Goal: Information Seeking & Learning: Learn about a topic

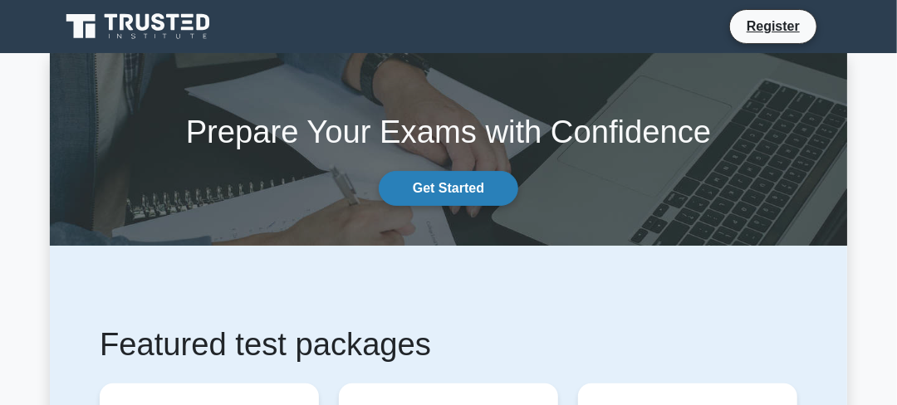
click at [446, 182] on link "Get Started" at bounding box center [448, 188] width 139 height 35
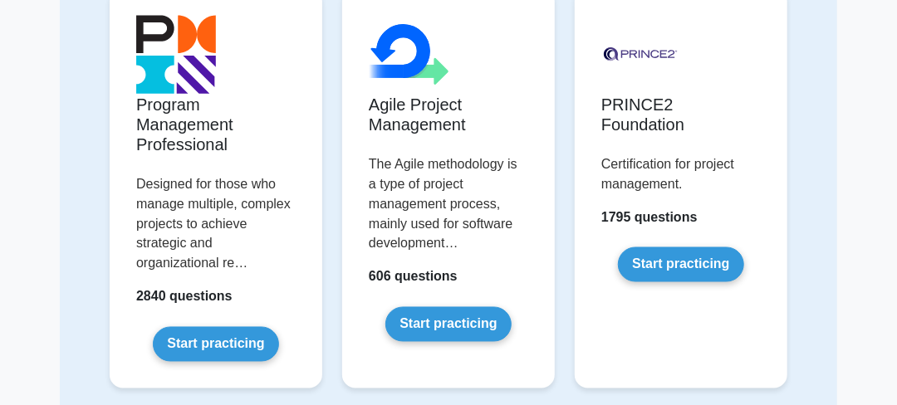
scroll to position [1078, 0]
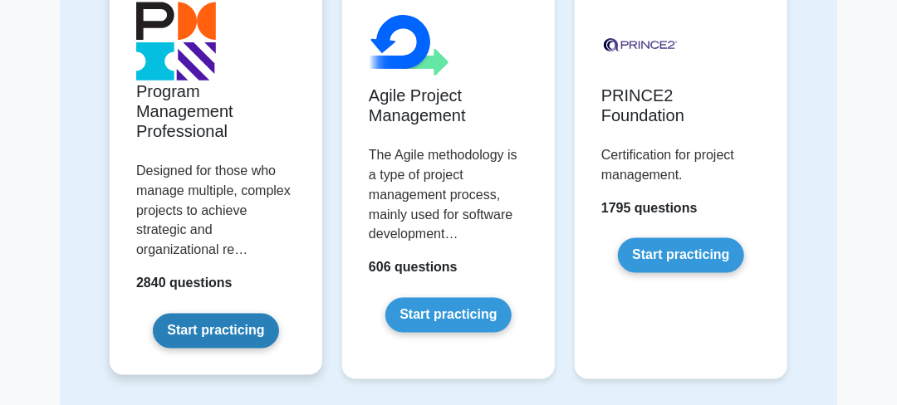
click at [207, 335] on link "Start practicing" at bounding box center [215, 331] width 125 height 35
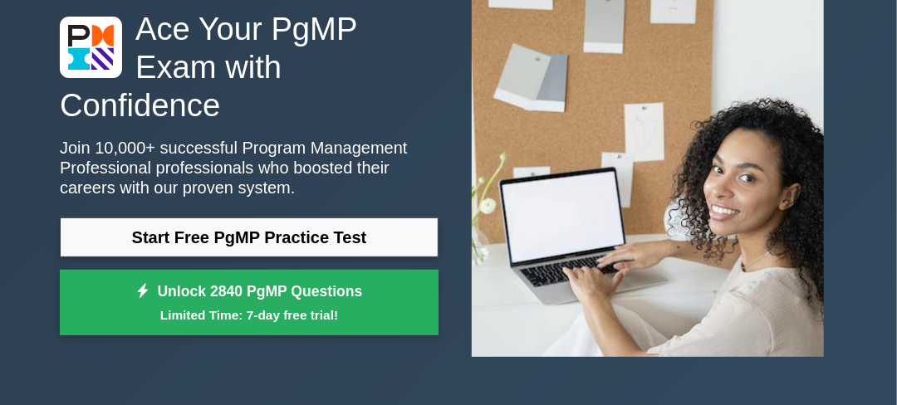
scroll to position [166, 0]
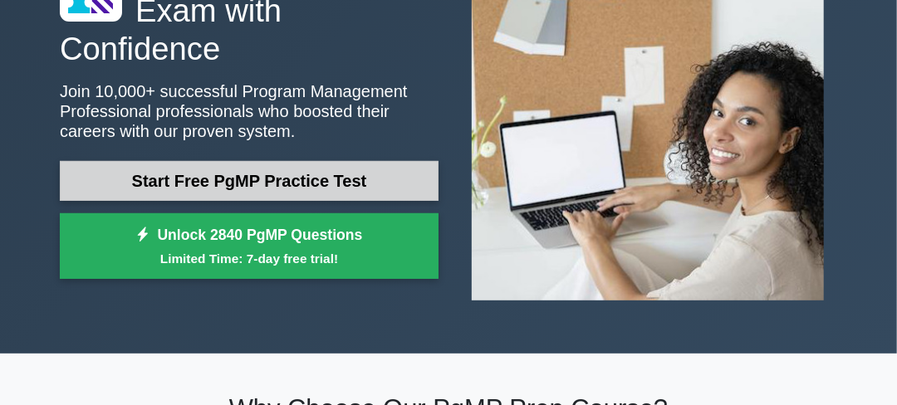
click at [227, 161] on link "Start Free PgMP Practice Test" at bounding box center [249, 181] width 379 height 40
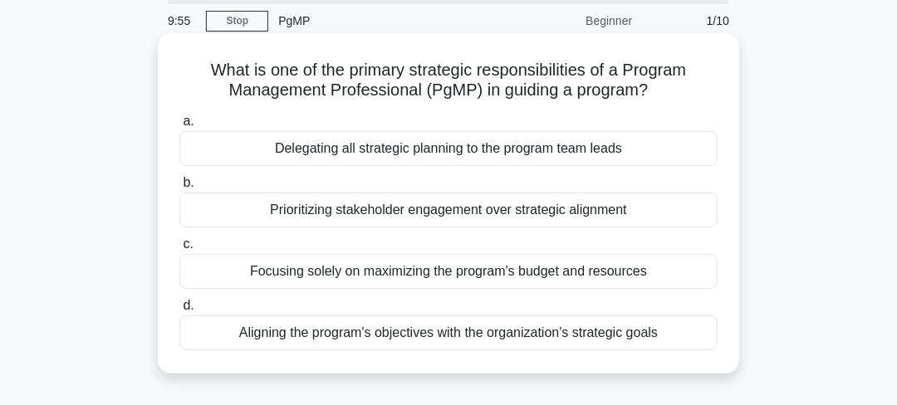
scroll to position [82, 0]
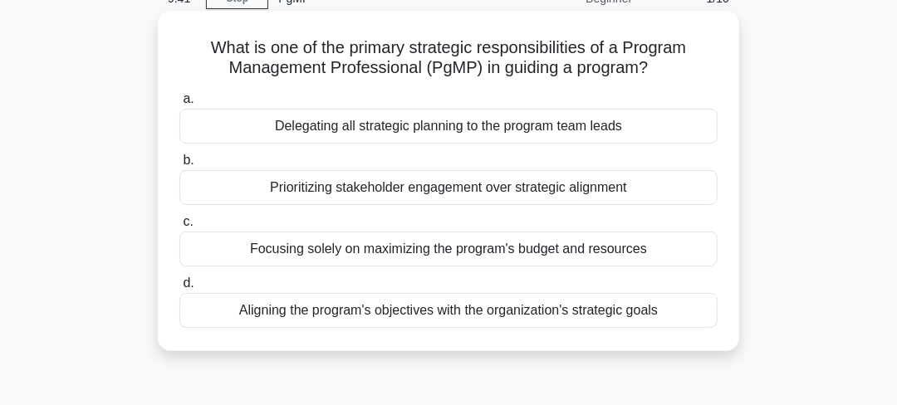
click at [359, 313] on div "Aligning the program's objectives with the organization's strategic goals" at bounding box center [448, 310] width 538 height 35
click at [179, 289] on input "d. Aligning the program's objectives with the organization's strategic goals" at bounding box center [179, 283] width 0 height 11
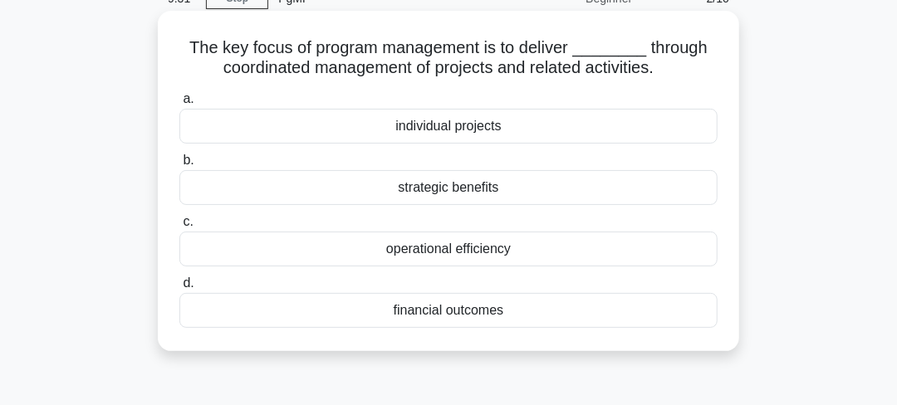
scroll to position [0, 0]
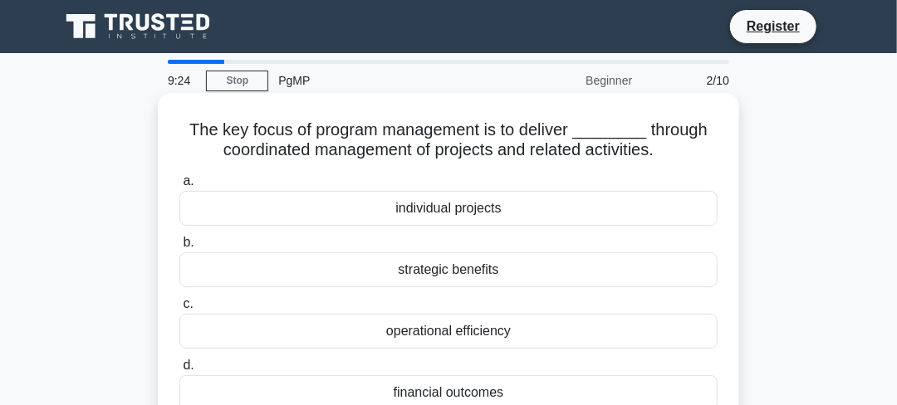
click at [407, 267] on div "strategic benefits" at bounding box center [448, 269] width 538 height 35
click at [179, 248] on input "b. strategic benefits" at bounding box center [179, 242] width 0 height 11
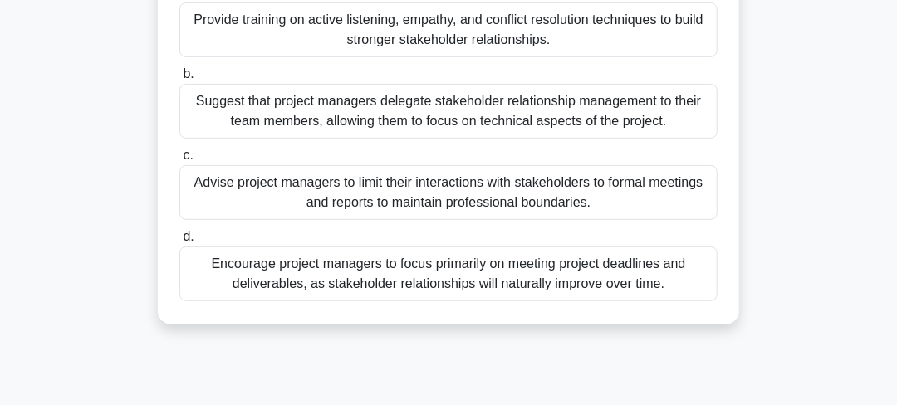
scroll to position [166, 0]
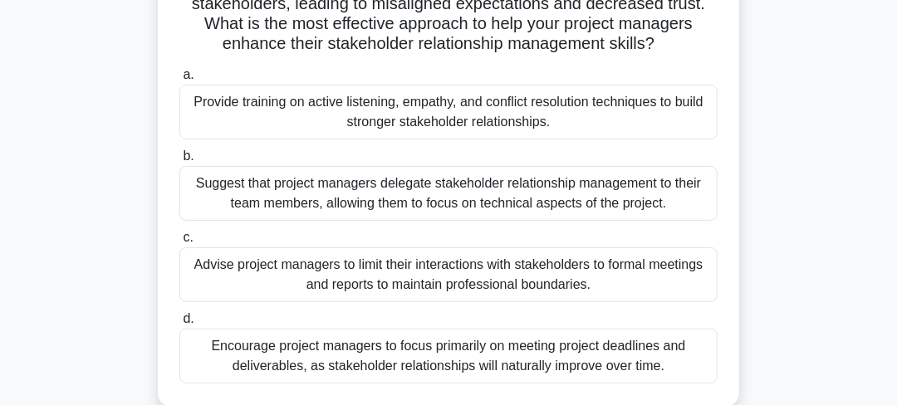
click at [367, 128] on div "Provide training on active listening, empathy, and conflict resolution techniqu…" at bounding box center [448, 112] width 538 height 55
click at [179, 81] on input "a. Provide training on active listening, empathy, and conflict resolution techn…" at bounding box center [179, 75] width 0 height 11
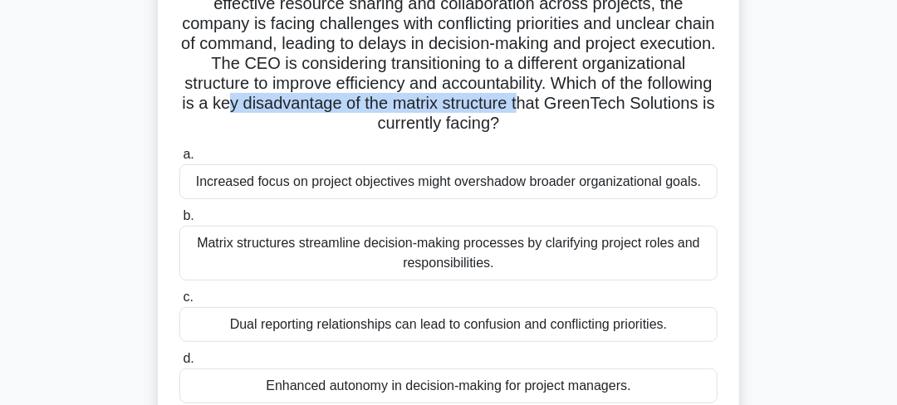
drag, startPoint x: 370, startPoint y: 101, endPoint x: 667, endPoint y: 114, distance: 296.6
click at [667, 114] on h5 "GreenTech Solutions, a renewable energy company, currently operates with a matr…" at bounding box center [448, 44] width 541 height 181
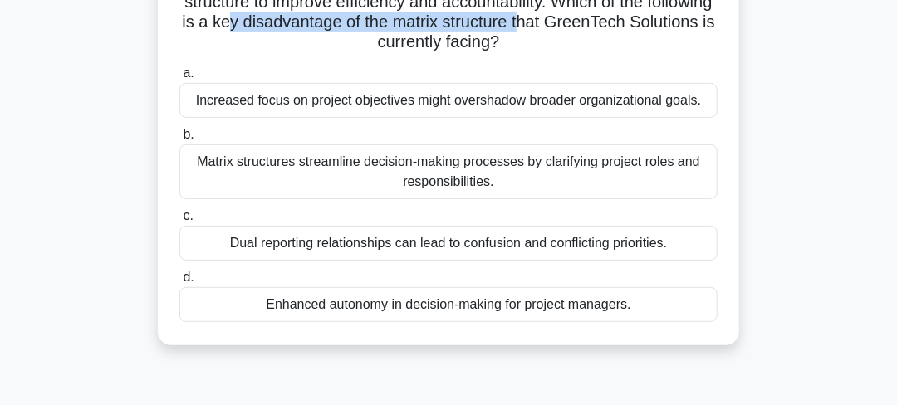
scroll to position [248, 0]
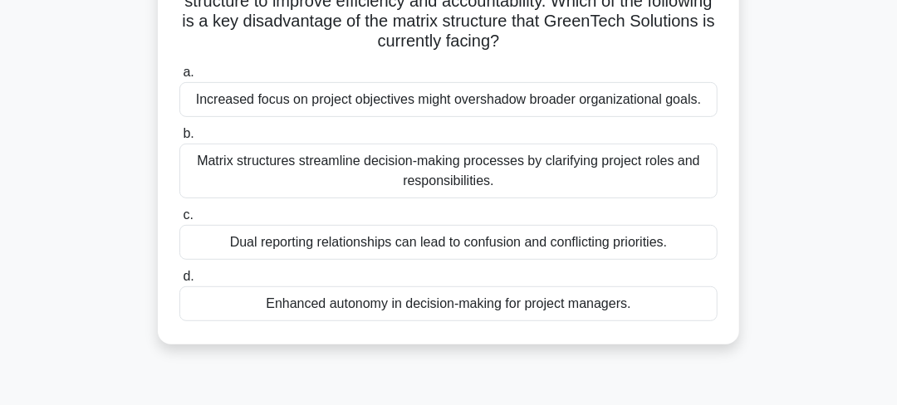
click at [340, 244] on div "Dual reporting relationships can lead to confusion and conflicting priorities." at bounding box center [448, 242] width 538 height 35
click at [179, 221] on input "c. Dual reporting relationships can lead to confusion and conflicting prioritie…" at bounding box center [179, 215] width 0 height 11
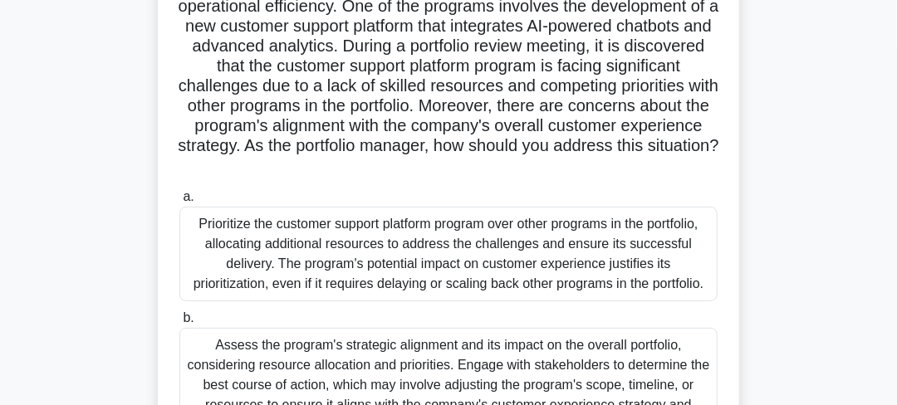
scroll to position [163, 0]
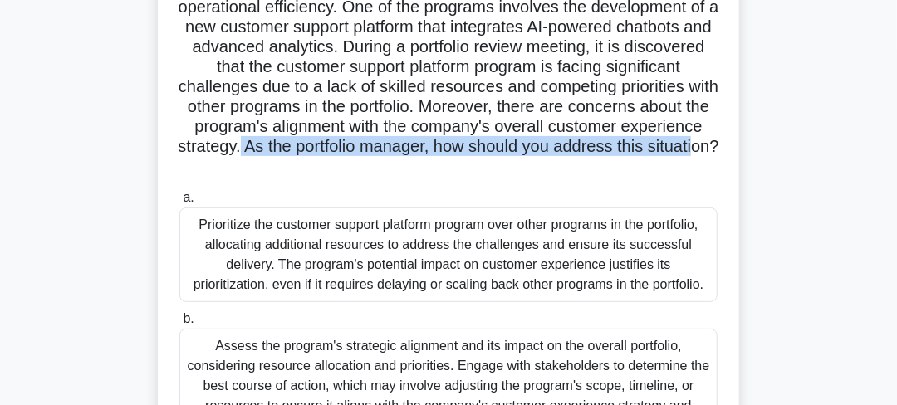
drag, startPoint x: 417, startPoint y: 146, endPoint x: 513, endPoint y: 176, distance: 100.8
click at [513, 176] on h5 "A large software development company is managing a portfolio of programs aimed …" at bounding box center [448, 67] width 541 height 221
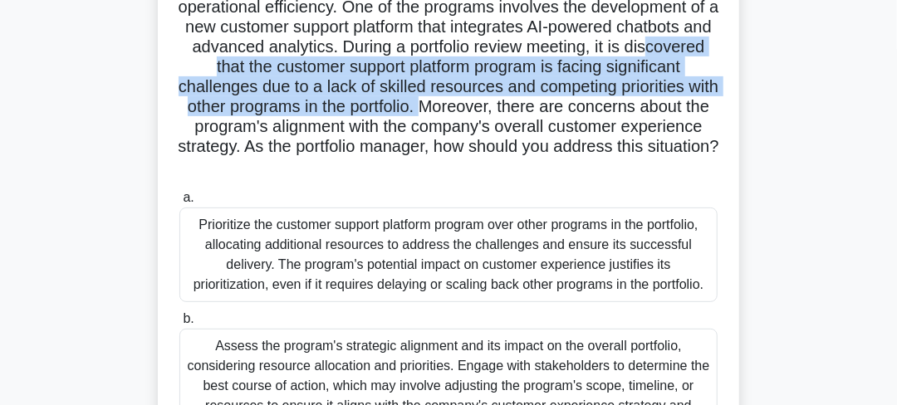
drag, startPoint x: 315, startPoint y: 66, endPoint x: 550, endPoint y: 102, distance: 237.8
click at [550, 102] on h5 "A large software development company is managing a portfolio of programs aimed …" at bounding box center [448, 67] width 541 height 221
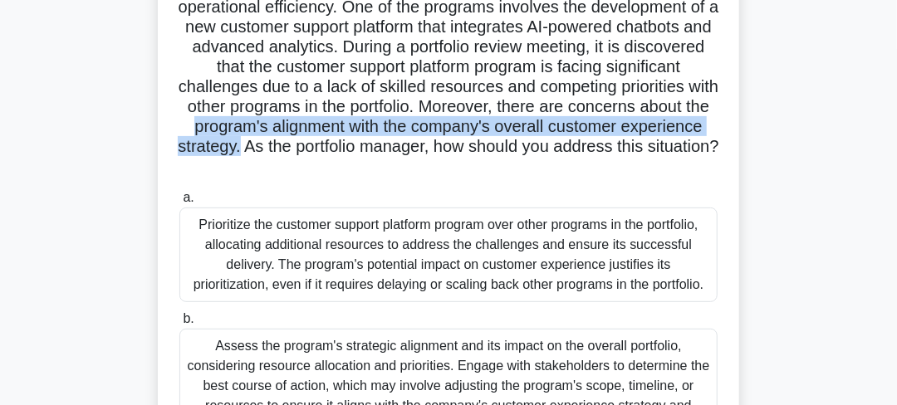
drag, startPoint x: 340, startPoint y: 122, endPoint x: 417, endPoint y: 140, distance: 79.3
click at [417, 140] on h5 "A large software development company is managing a portfolio of programs aimed …" at bounding box center [448, 67] width 541 height 221
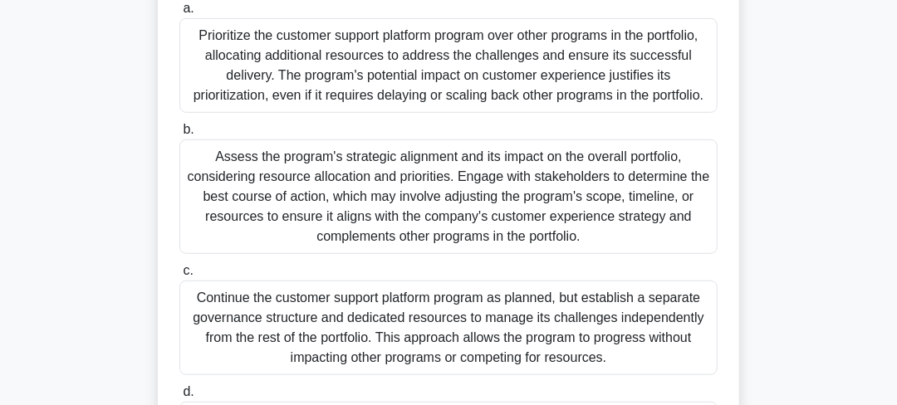
scroll to position [329, 0]
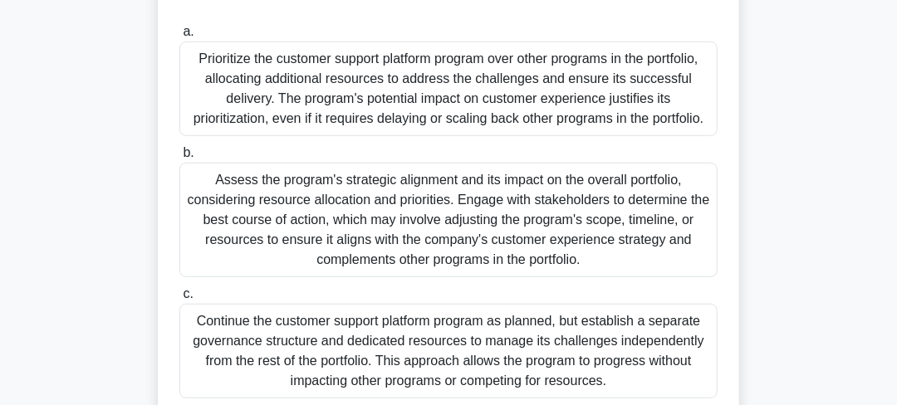
click at [336, 213] on div "Assess the program's strategic alignment and its impact on the overall portfoli…" at bounding box center [448, 220] width 538 height 115
click at [179, 159] on input "b. Assess the program's strategic alignment and its impact on the overall portf…" at bounding box center [179, 153] width 0 height 11
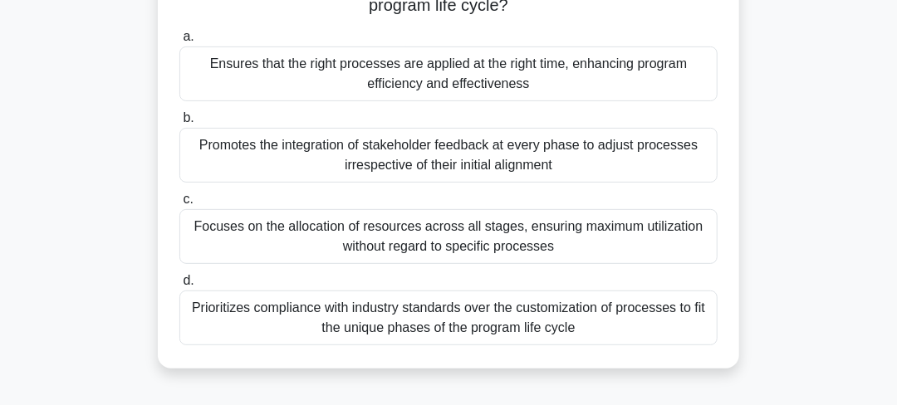
scroll to position [166, 0]
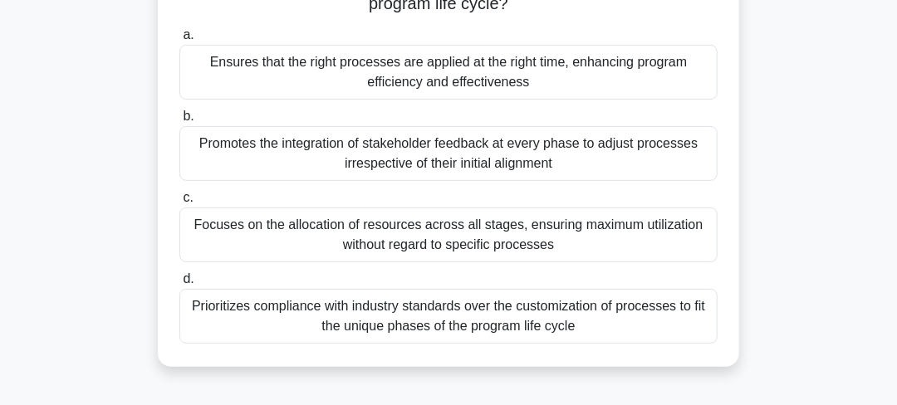
click at [481, 83] on div "Ensures that the right processes are applied at the right time, enhancing progr…" at bounding box center [448, 72] width 538 height 55
click at [179, 41] on input "a. Ensures that the right processes are applied at the right time, enhancing pr…" at bounding box center [179, 35] width 0 height 11
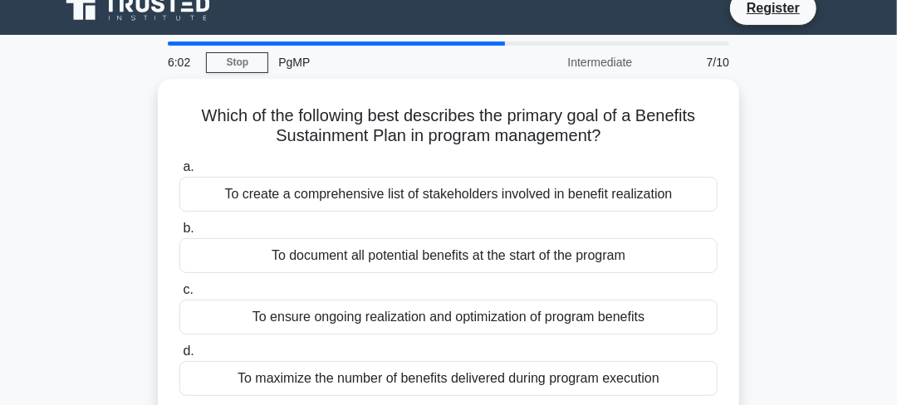
scroll to position [0, 0]
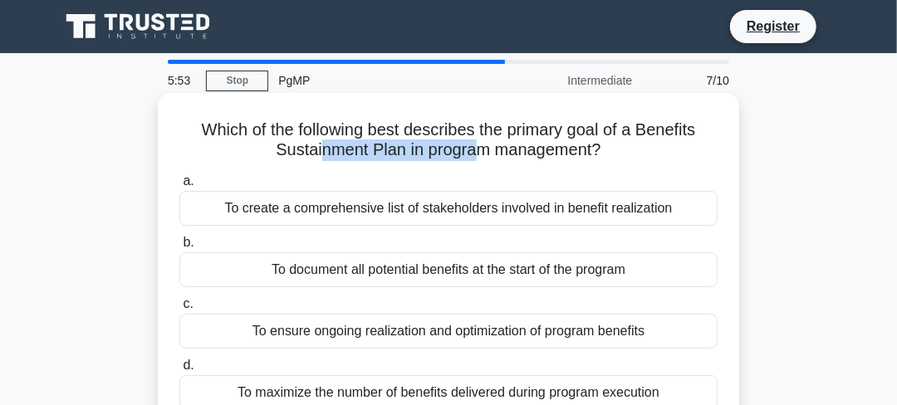
drag, startPoint x: 327, startPoint y: 152, endPoint x: 481, endPoint y: 154, distance: 153.6
click at [481, 154] on h5 "Which of the following best describes the primary goal of a Benefits Sustainmen…" at bounding box center [448, 141] width 541 height 42
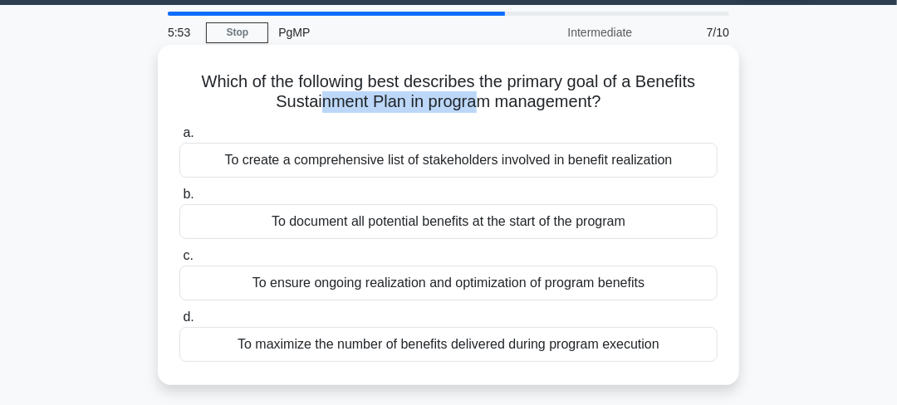
scroll to position [82, 0]
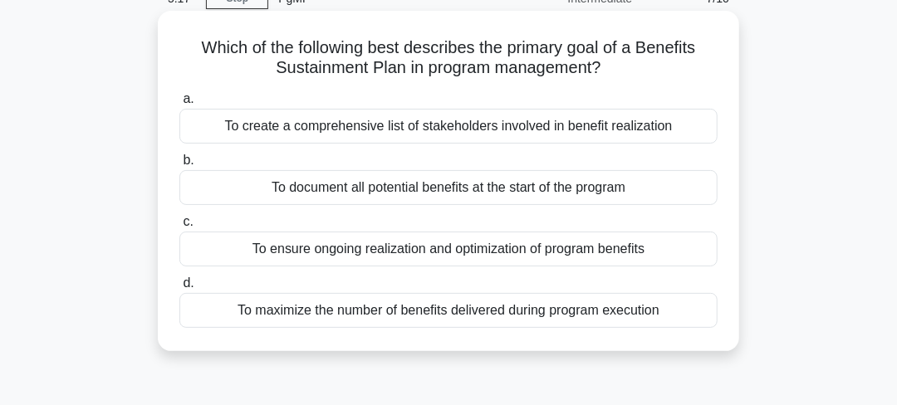
click at [419, 253] on div "To ensure ongoing realization and optimization of program benefits" at bounding box center [448, 249] width 538 height 35
click at [179, 227] on input "c. To ensure ongoing realization and optimization of program benefits" at bounding box center [179, 222] width 0 height 11
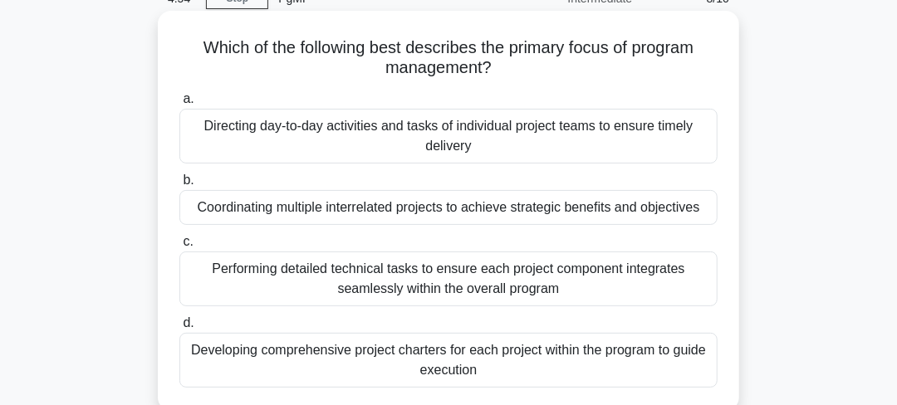
click at [381, 212] on div "Coordinating multiple interrelated projects to achieve strategic benefits and o…" at bounding box center [448, 207] width 538 height 35
click at [179, 186] on input "b. Coordinating multiple interrelated projects to achieve strategic benefits an…" at bounding box center [179, 180] width 0 height 11
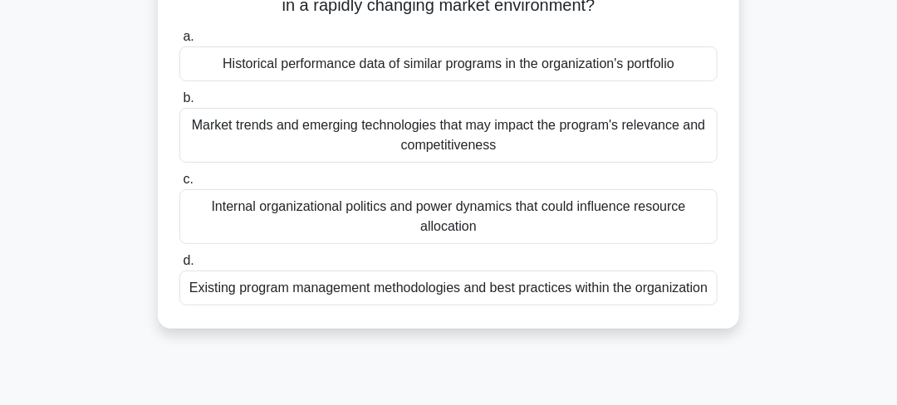
scroll to position [166, 0]
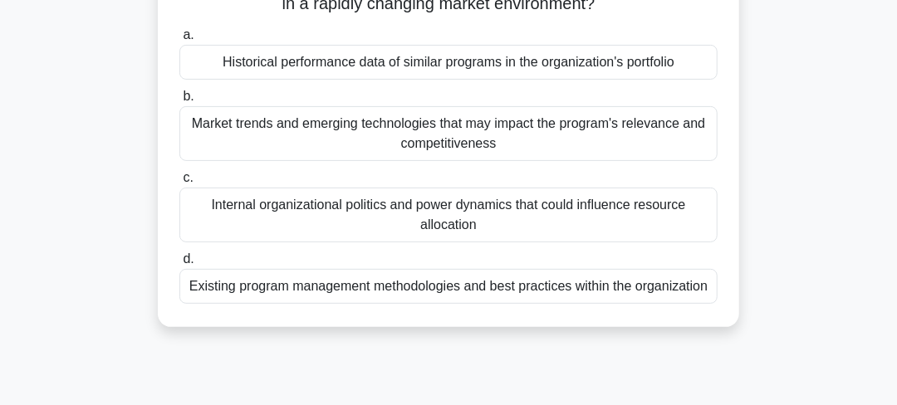
click at [456, 221] on div "Internal organizational politics and power dynamics that could influence resour…" at bounding box center [448, 215] width 538 height 55
click at [179, 183] on input "c. Internal organizational politics and power dynamics that could influence res…" at bounding box center [179, 178] width 0 height 11
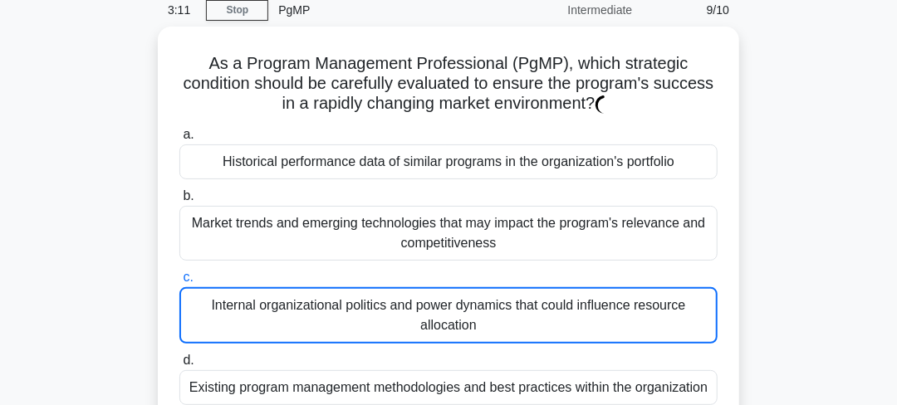
scroll to position [82, 0]
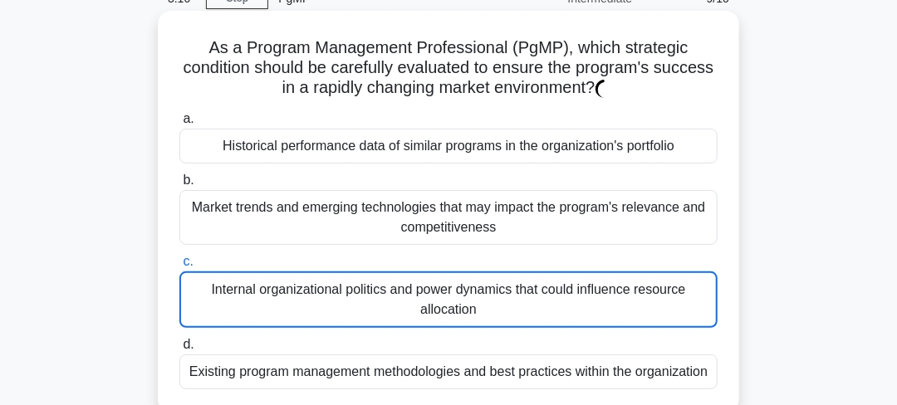
click at [382, 281] on div "Internal organizational politics and power dynamics that could influence resour…" at bounding box center [448, 299] width 538 height 56
click at [179, 267] on input "c. Internal organizational politics and power dynamics that could influence res…" at bounding box center [179, 262] width 0 height 11
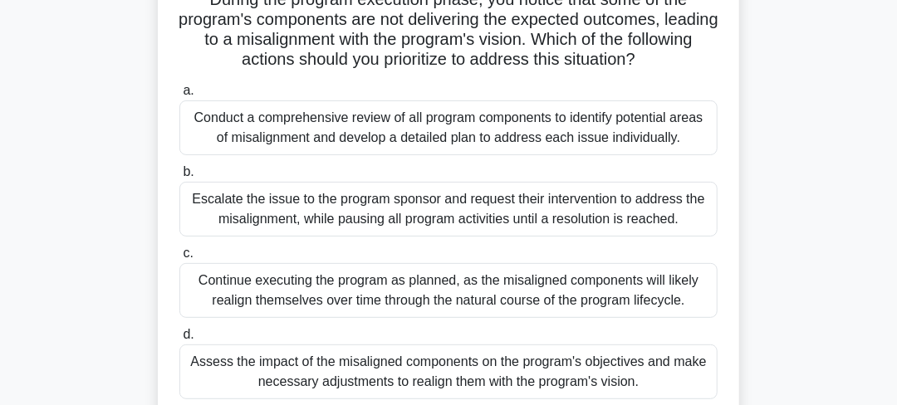
scroll to position [166, 0]
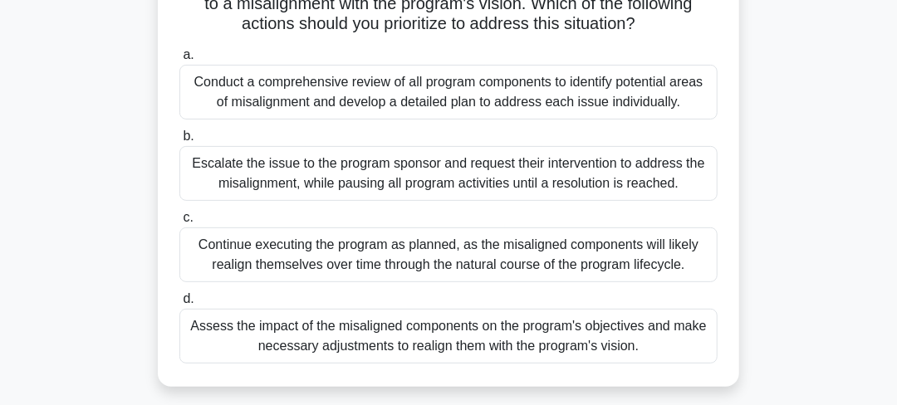
click at [441, 345] on div "Assess the impact of the misaligned components on the program's objectives and …" at bounding box center [448, 336] width 538 height 55
click at [179, 305] on input "d. Assess the impact of the misaligned components on the program's objectives a…" at bounding box center [179, 299] width 0 height 11
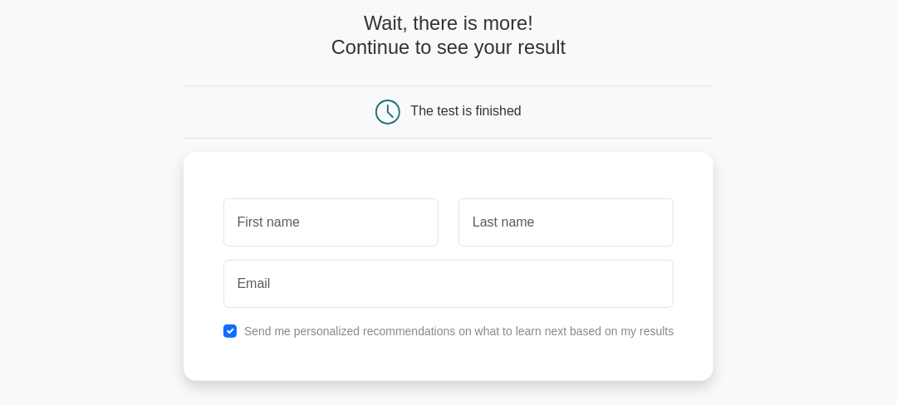
scroll to position [82, 0]
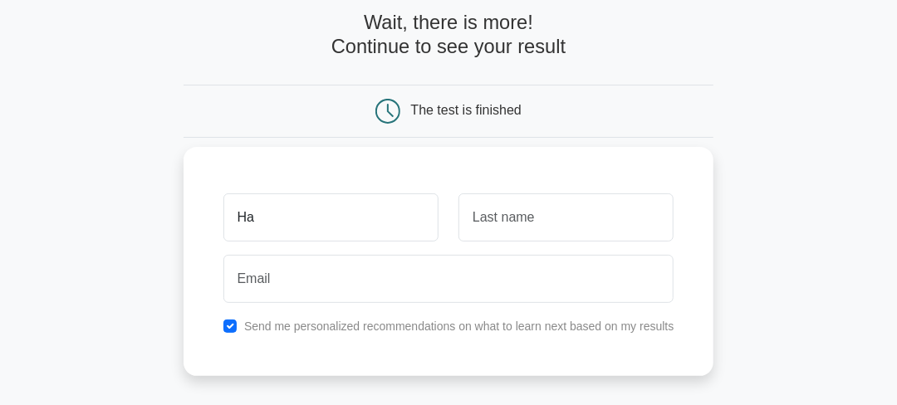
type input "Ha"
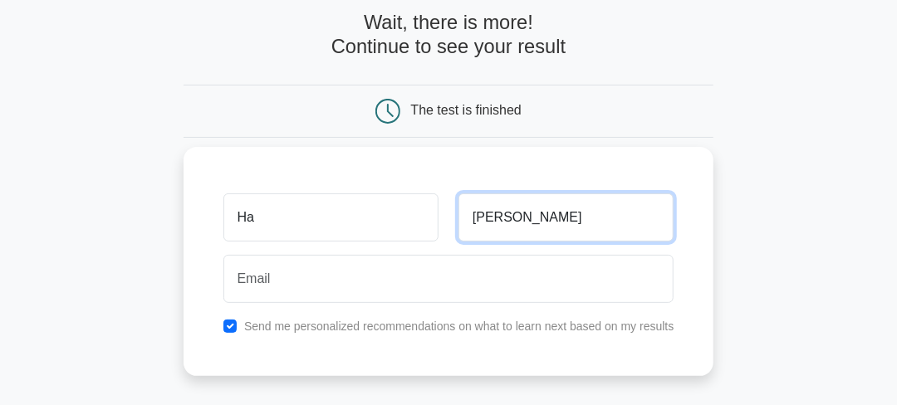
type input "Nguyen"
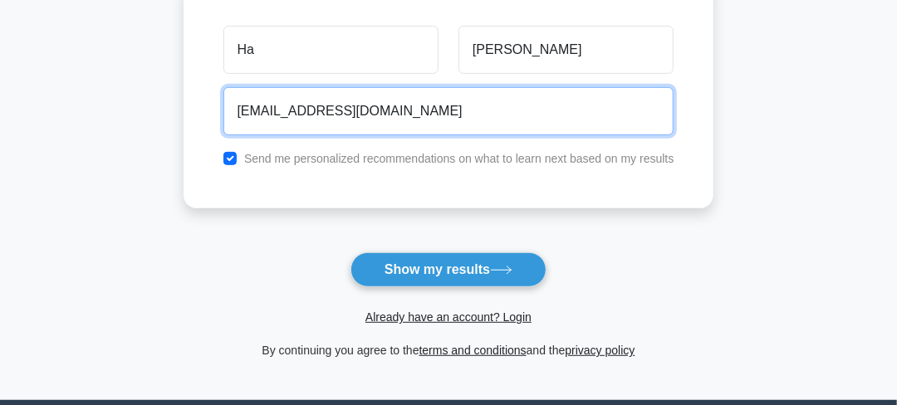
scroll to position [248, 0]
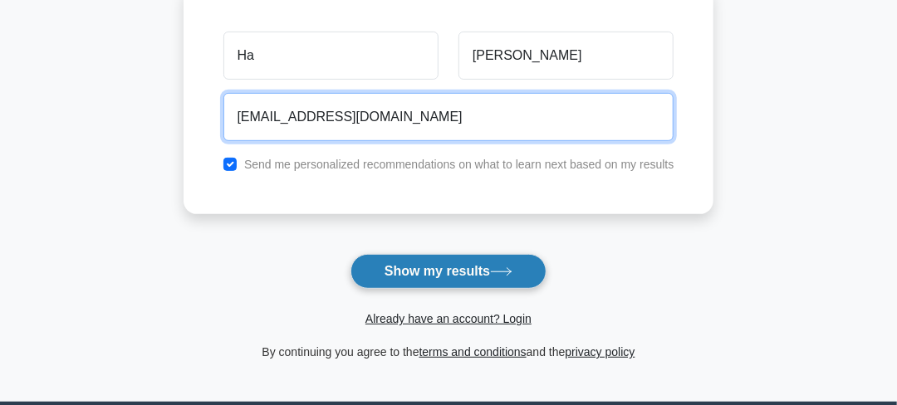
type input "hanguyen177@gmail.com"
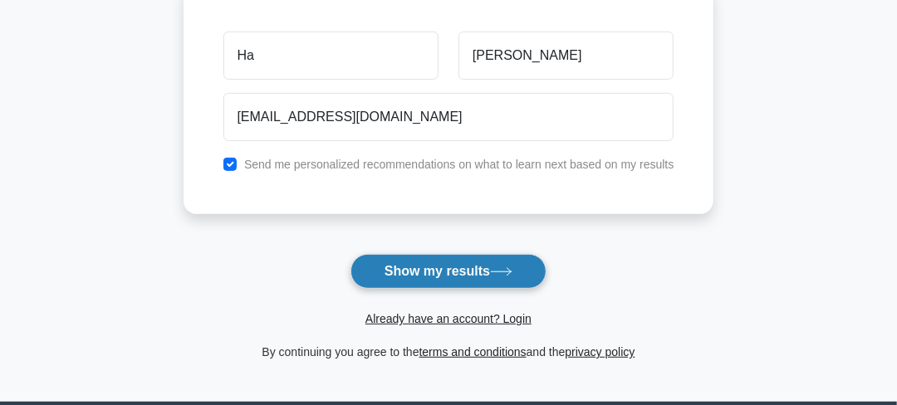
click at [445, 274] on button "Show my results" at bounding box center [448, 271] width 196 height 35
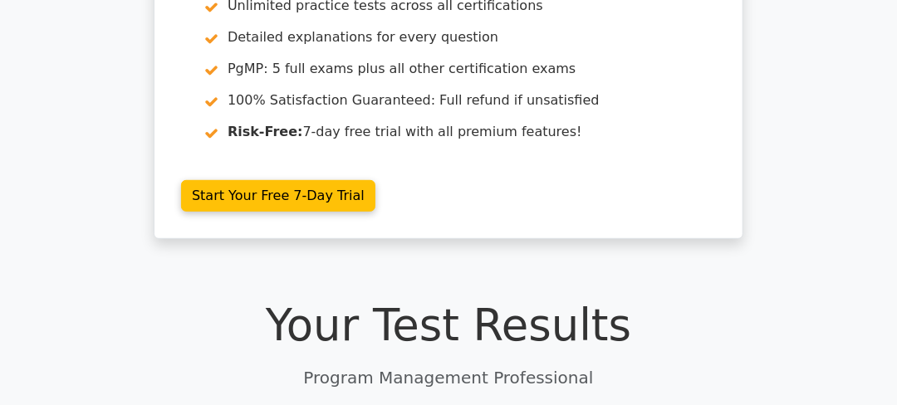
scroll to position [248, 0]
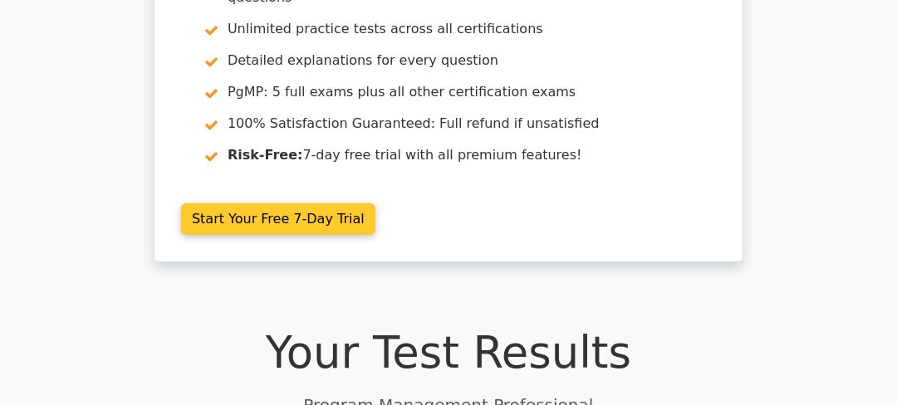
click at [327, 203] on link "Start Your Free 7-Day Trial" at bounding box center [278, 219] width 194 height 32
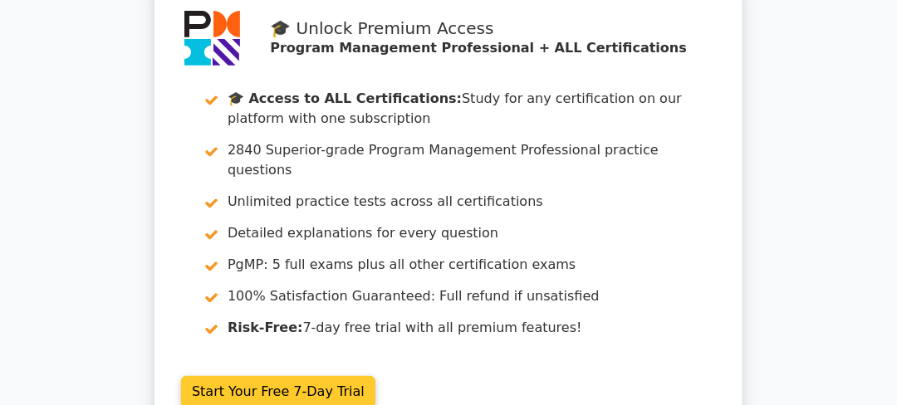
scroll to position [0, 0]
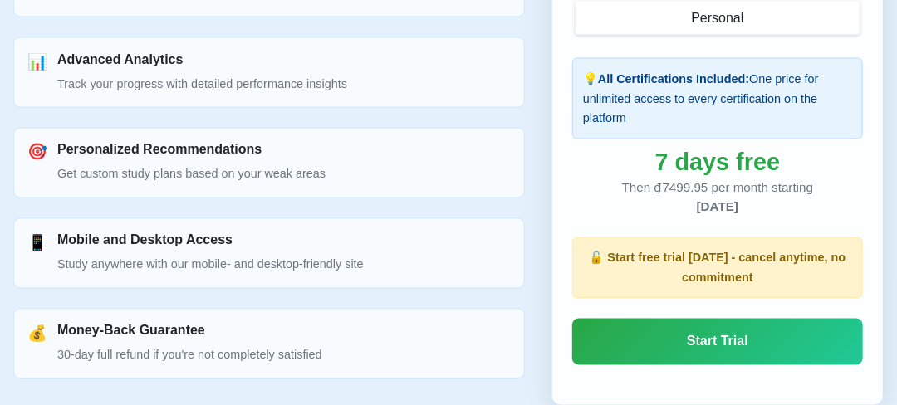
scroll to position [1244, 0]
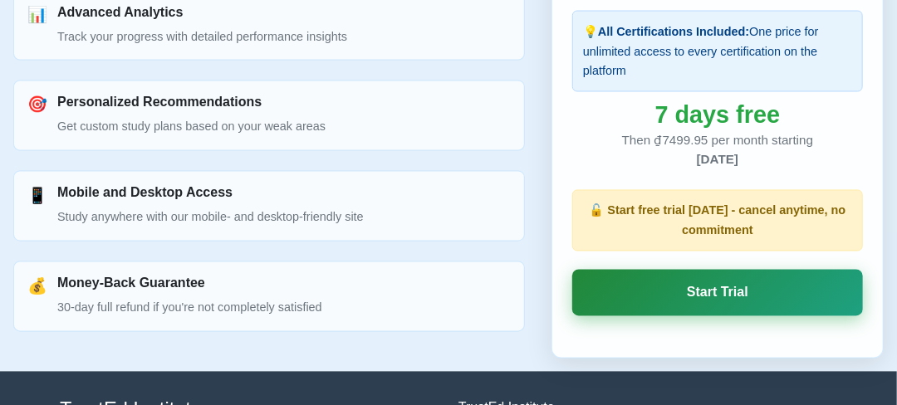
click at [720, 299] on link "Start Trial" at bounding box center [717, 293] width 291 height 46
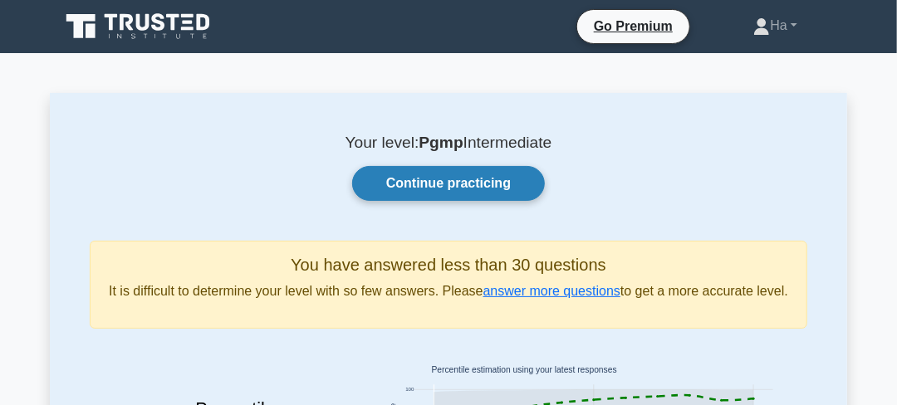
click at [475, 186] on link "Continue practicing" at bounding box center [448, 183] width 193 height 35
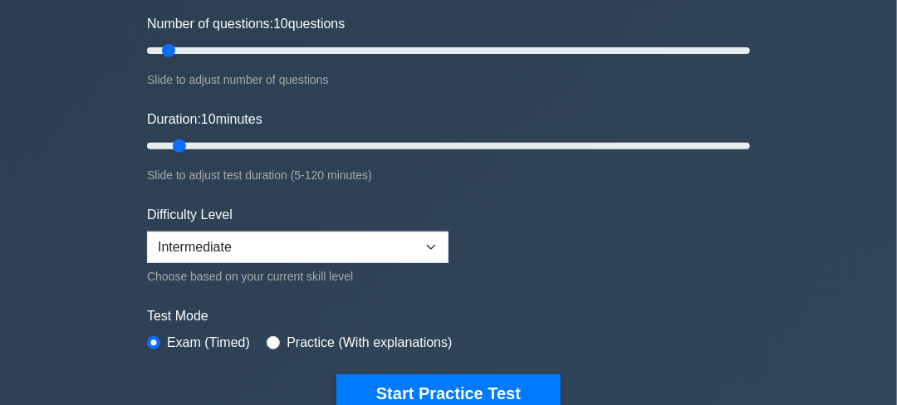
scroll to position [248, 0]
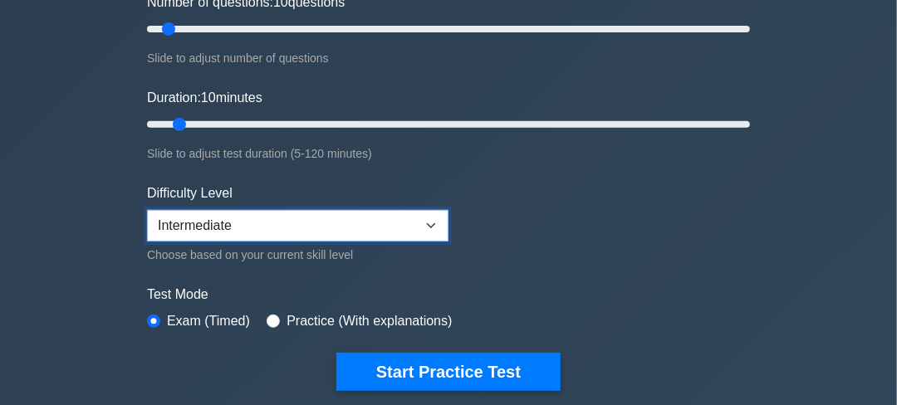
click at [419, 223] on select "Beginner Intermediate Expert" at bounding box center [297, 226] width 301 height 32
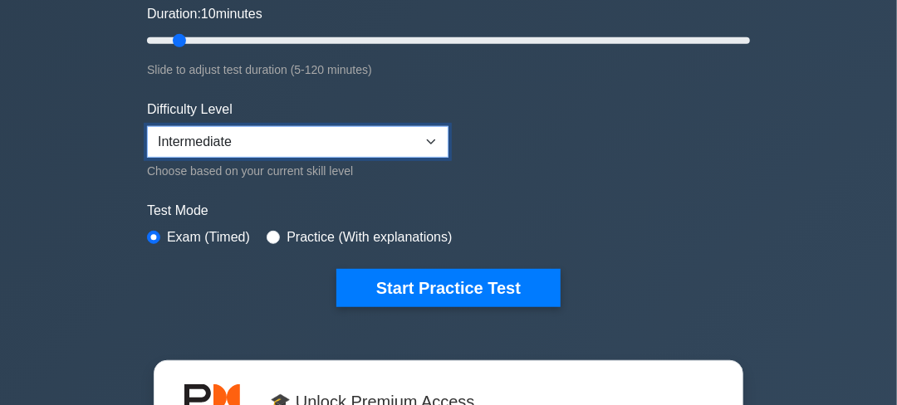
scroll to position [414, 0]
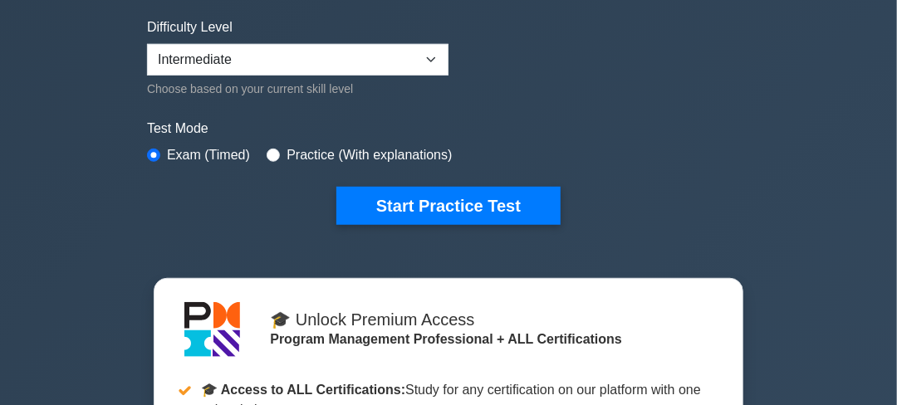
click at [380, 154] on label "Practice (With explanations)" at bounding box center [368, 155] width 165 height 20
click at [277, 152] on div "Practice (With explanations)" at bounding box center [358, 155] width 185 height 20
click at [272, 152] on input "radio" at bounding box center [272, 155] width 13 height 13
radio input "true"
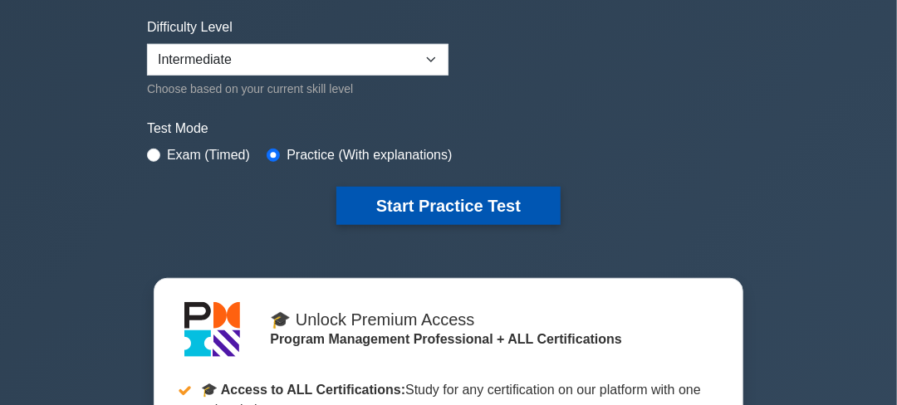
click at [428, 206] on button "Start Practice Test" at bounding box center [448, 206] width 224 height 38
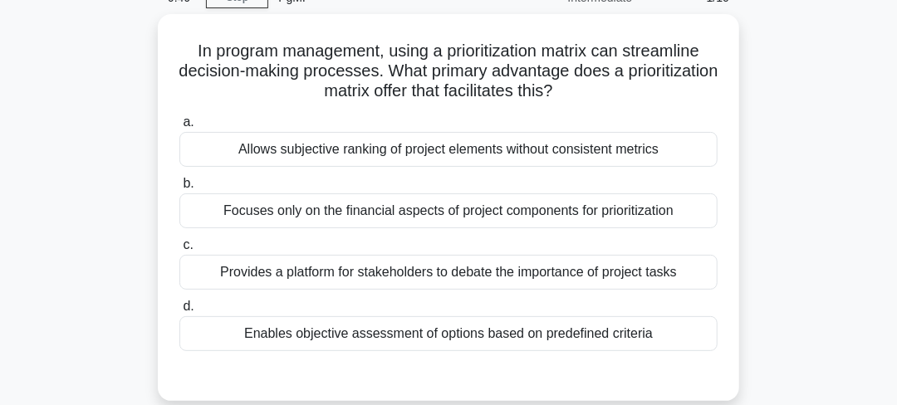
scroll to position [76, 0]
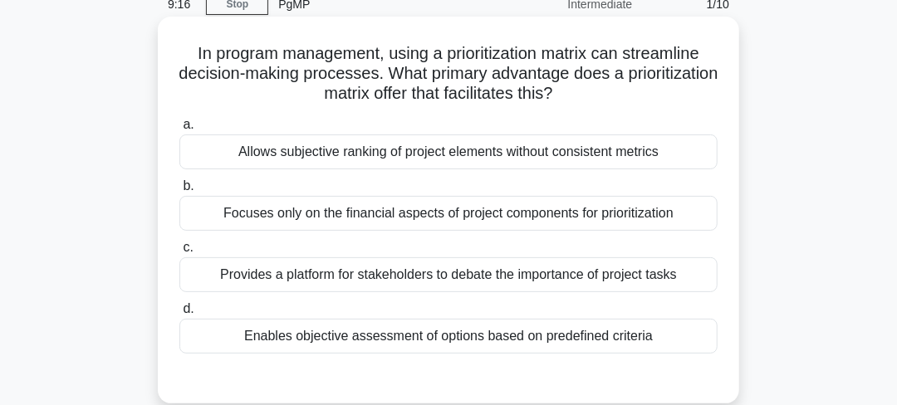
click at [502, 154] on div "Allows subjective ranking of project elements without consistent metrics" at bounding box center [448, 151] width 538 height 35
click at [179, 130] on input "a. Allows subjective ranking of project elements without consistent metrics" at bounding box center [179, 125] width 0 height 11
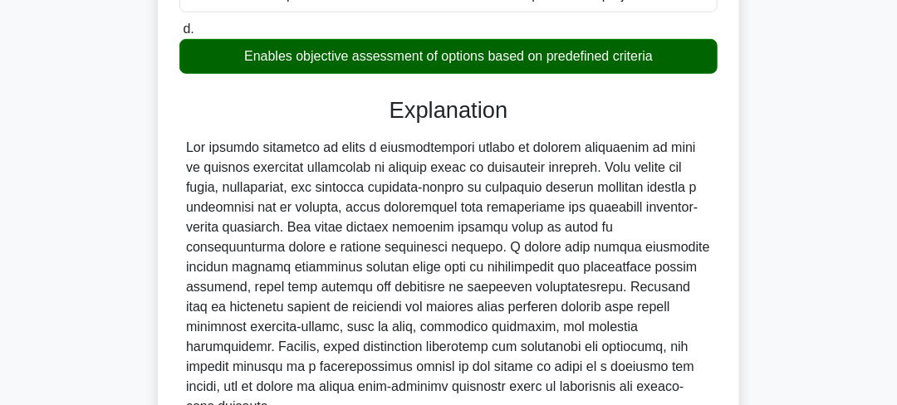
scroll to position [496, 0]
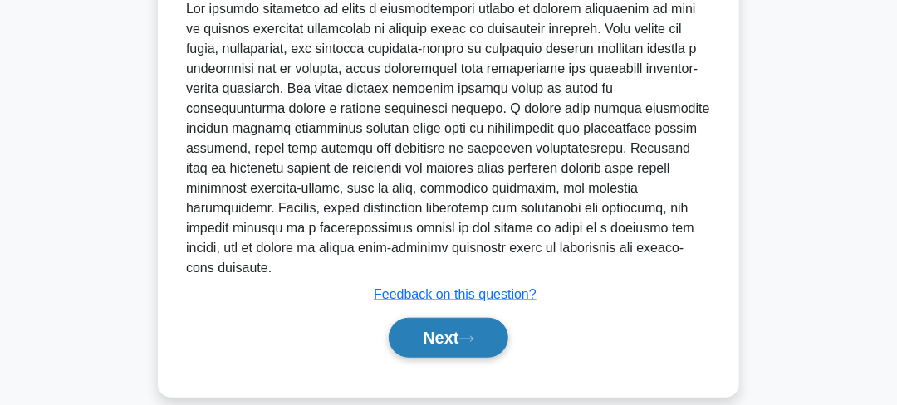
click at [459, 318] on button "Next" at bounding box center [448, 338] width 119 height 40
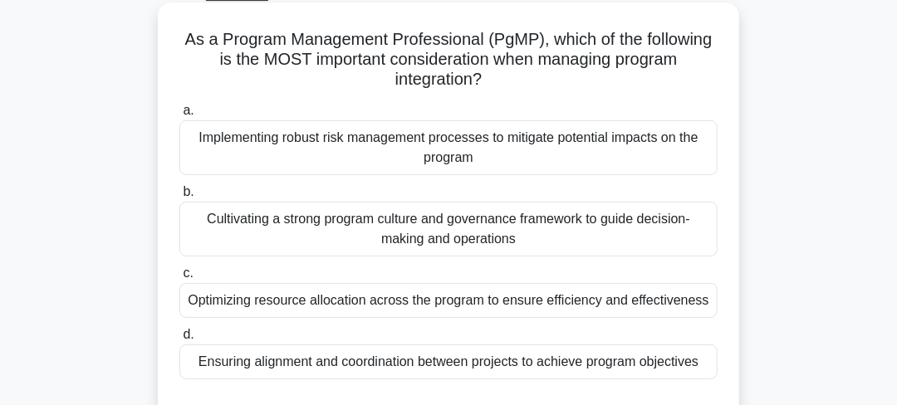
scroll to position [166, 0]
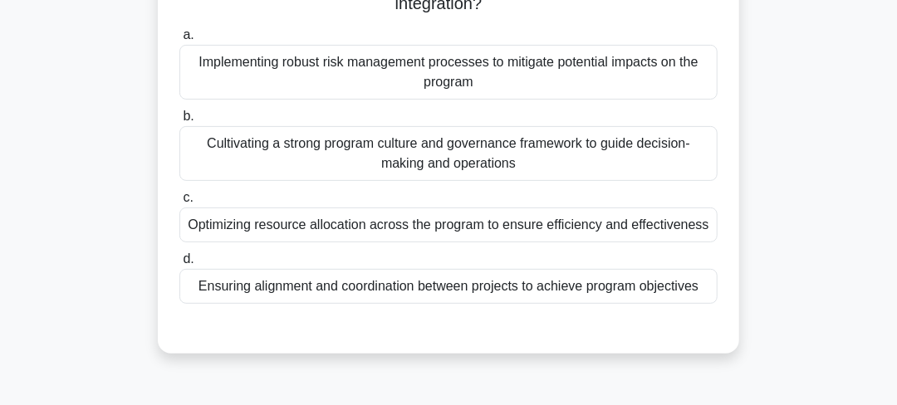
click at [482, 288] on div "Ensuring alignment and coordination between projects to achieve program objecti…" at bounding box center [448, 286] width 538 height 35
click at [179, 265] on input "d. Ensuring alignment and coordination between projects to achieve program obje…" at bounding box center [179, 259] width 0 height 11
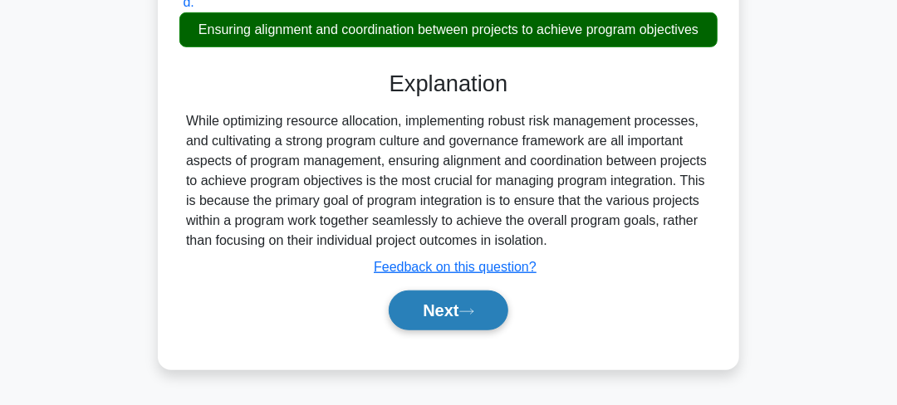
scroll to position [491, 0]
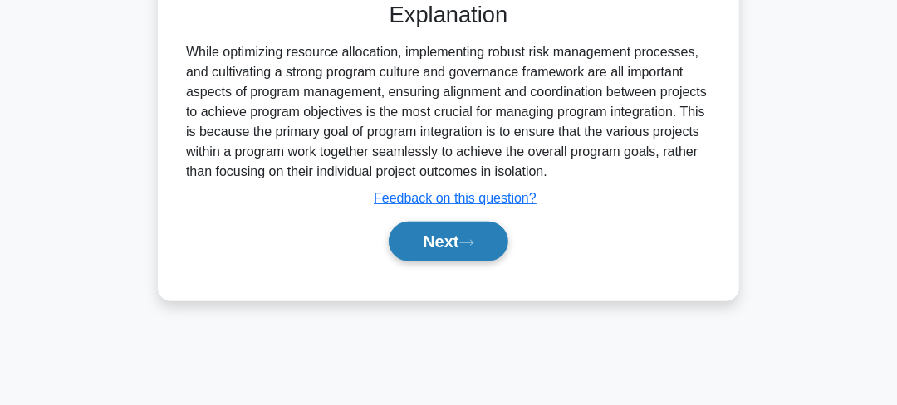
click at [491, 245] on button "Next" at bounding box center [448, 242] width 119 height 40
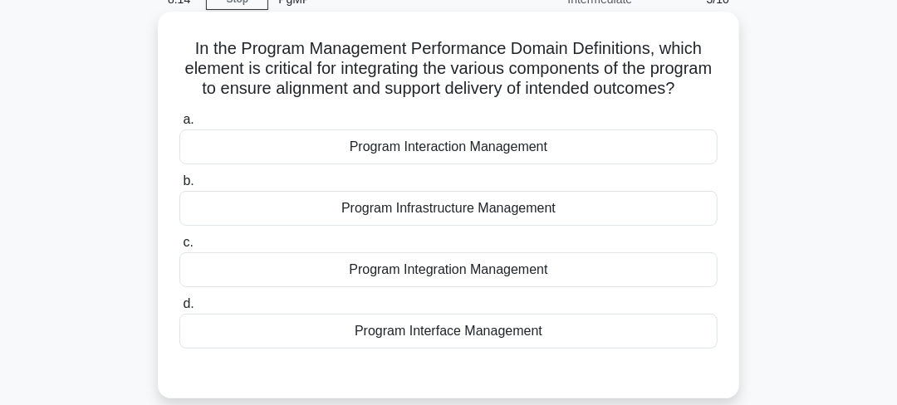
scroll to position [82, 0]
click at [501, 286] on div "Program Integration Management" at bounding box center [448, 269] width 538 height 35
click at [179, 247] on input "c. Program Integration Management" at bounding box center [179, 242] width 0 height 11
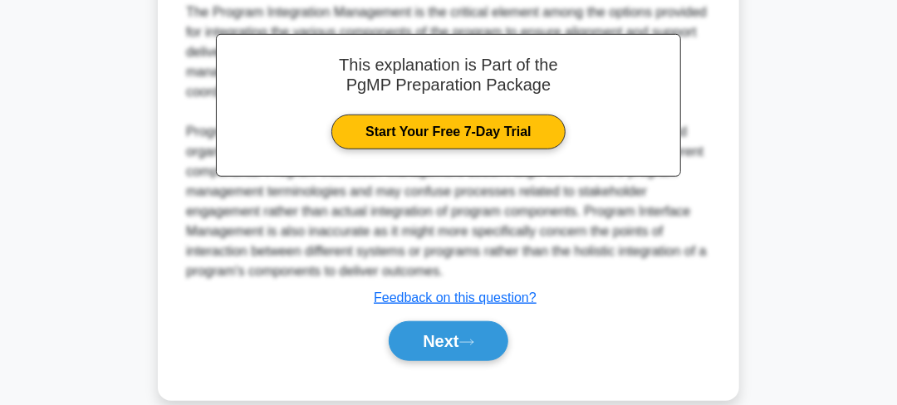
scroll to position [498, 0]
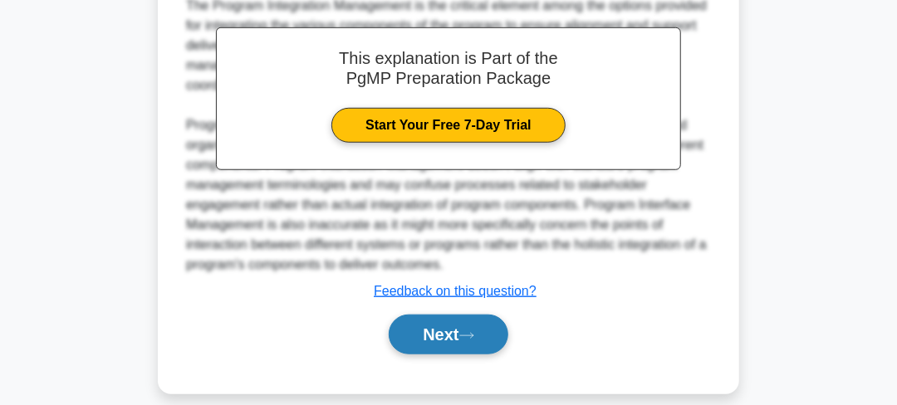
click at [477, 347] on button "Next" at bounding box center [448, 335] width 119 height 40
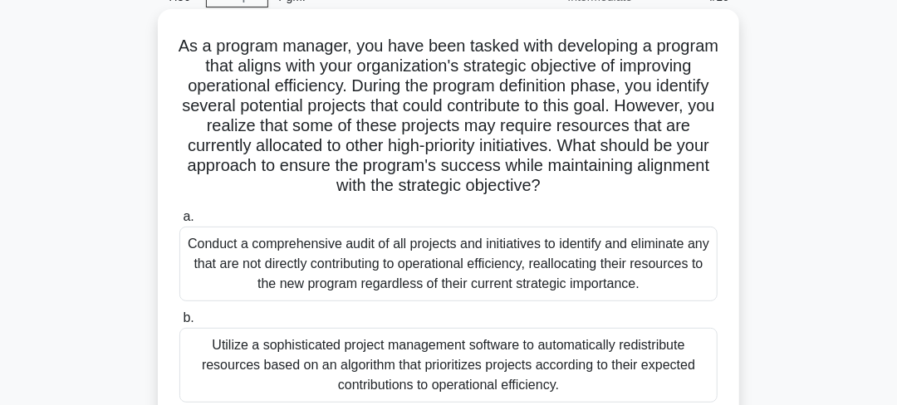
scroll to position [82, 0]
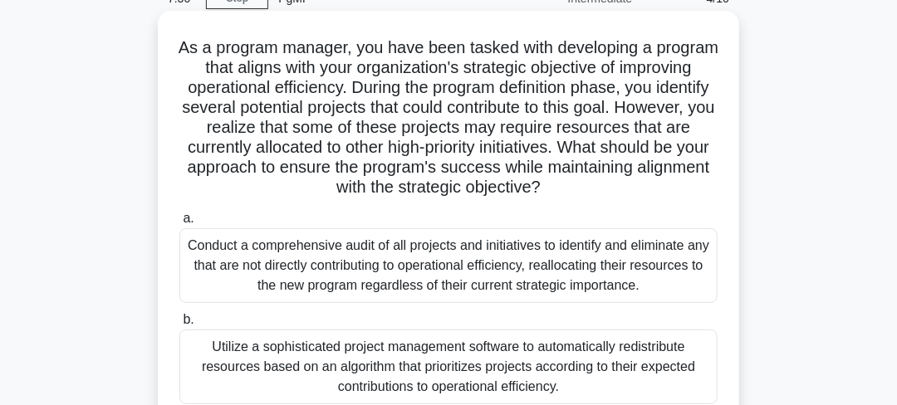
drag, startPoint x: 663, startPoint y: 140, endPoint x: 687, endPoint y: 189, distance: 54.6
click at [687, 189] on h5 "As a program manager, you have been tasked with developing a program that align…" at bounding box center [448, 117] width 541 height 161
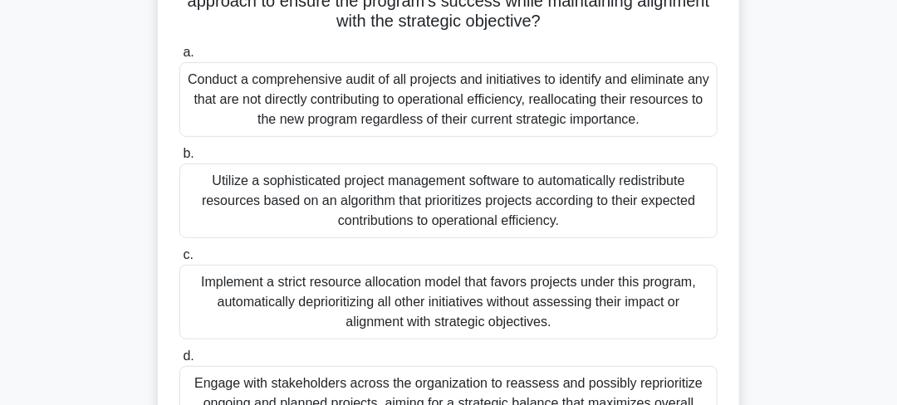
scroll to position [414, 0]
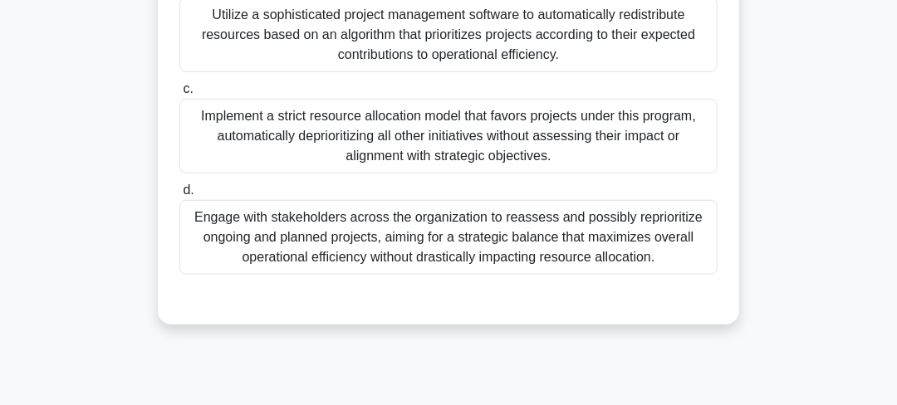
click at [500, 234] on div "Engage with stakeholders across the organization to reassess and possibly repri…" at bounding box center [448, 237] width 538 height 75
click at [179, 196] on input "d. Engage with stakeholders across the organization to reassess and possibly re…" at bounding box center [179, 190] width 0 height 11
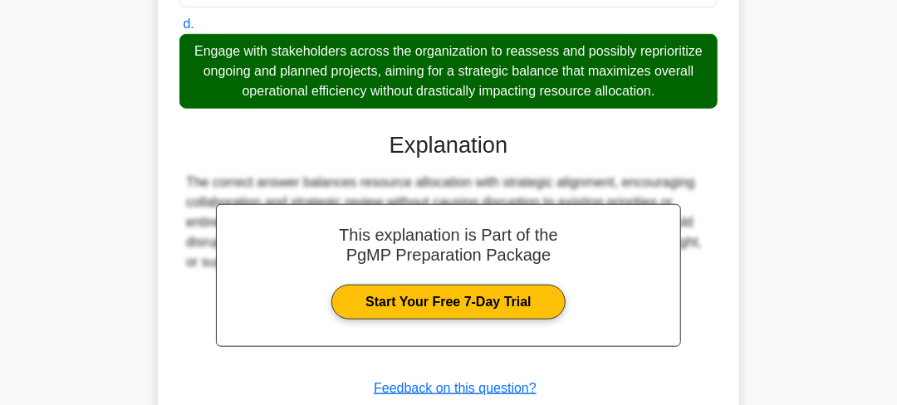
scroll to position [580, 0]
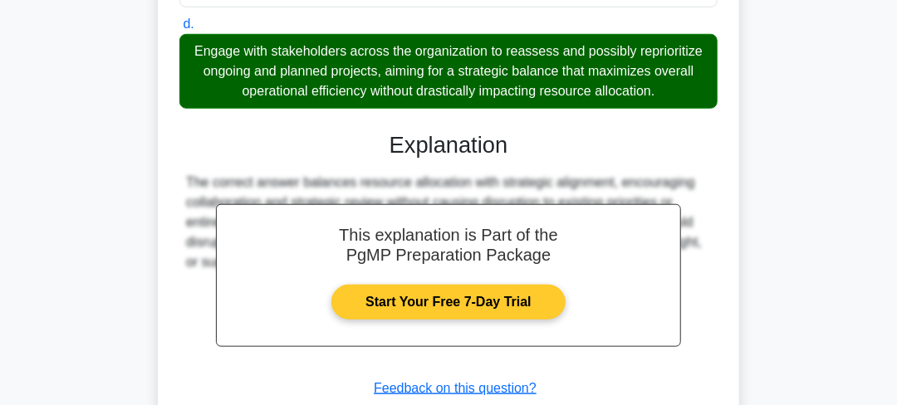
click at [467, 294] on link "Start Your Free 7-Day Trial" at bounding box center [447, 302] width 233 height 35
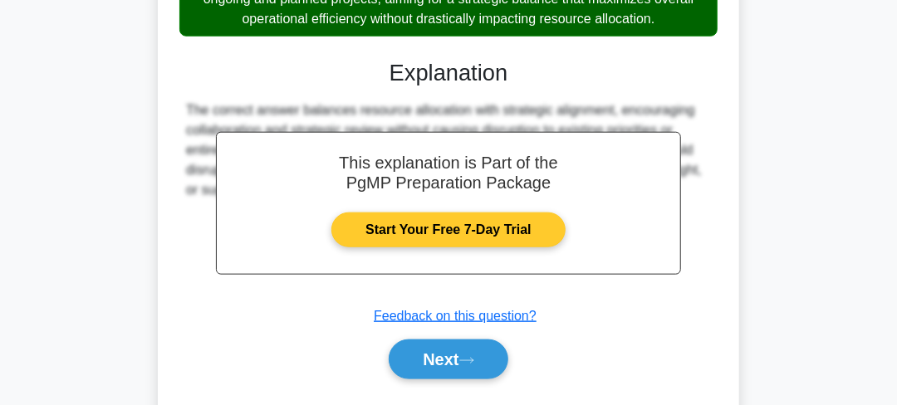
scroll to position [694, 0]
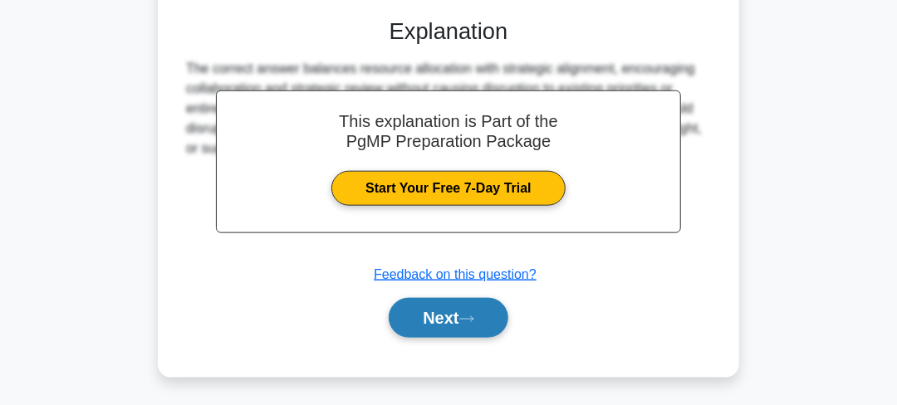
click at [461, 319] on button "Next" at bounding box center [448, 318] width 119 height 40
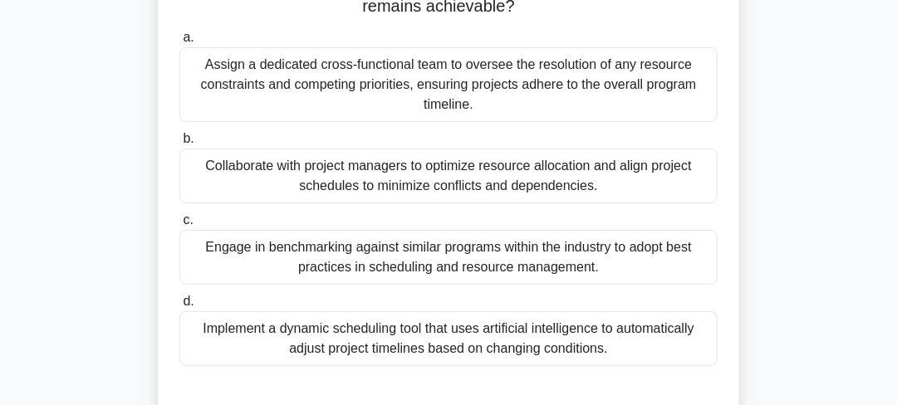
scroll to position [248, 0]
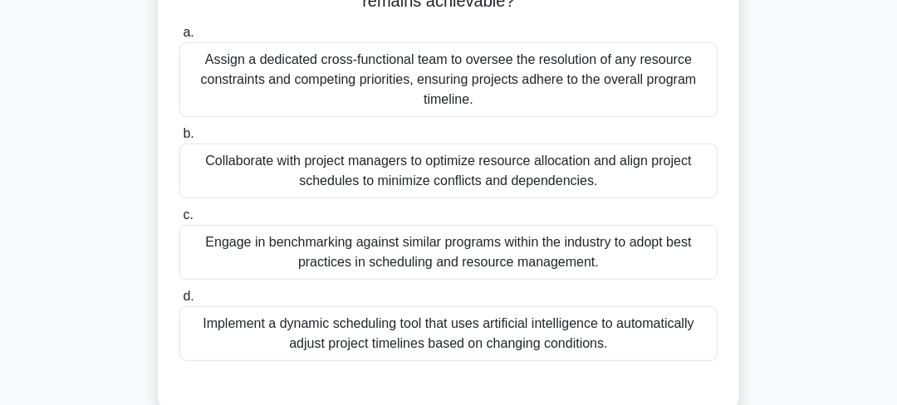
click at [467, 180] on div "Collaborate with project managers to optimize resource allocation and align pro…" at bounding box center [448, 171] width 538 height 55
click at [179, 139] on input "b. Collaborate with project managers to optimize resource allocation and align …" at bounding box center [179, 134] width 0 height 11
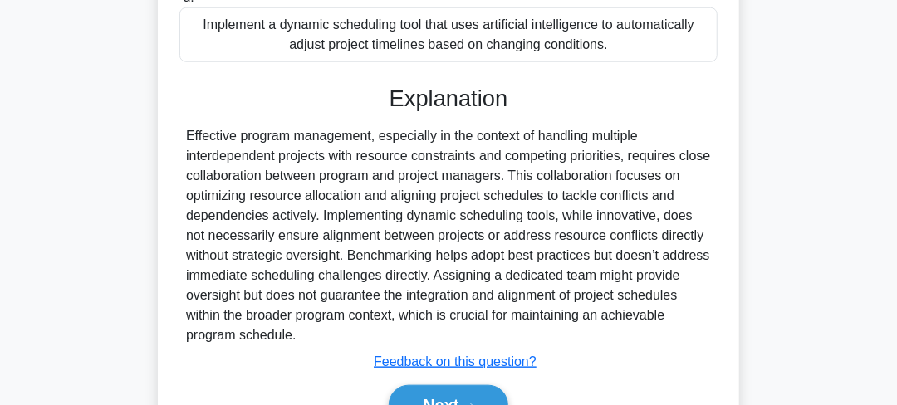
scroll to position [634, 0]
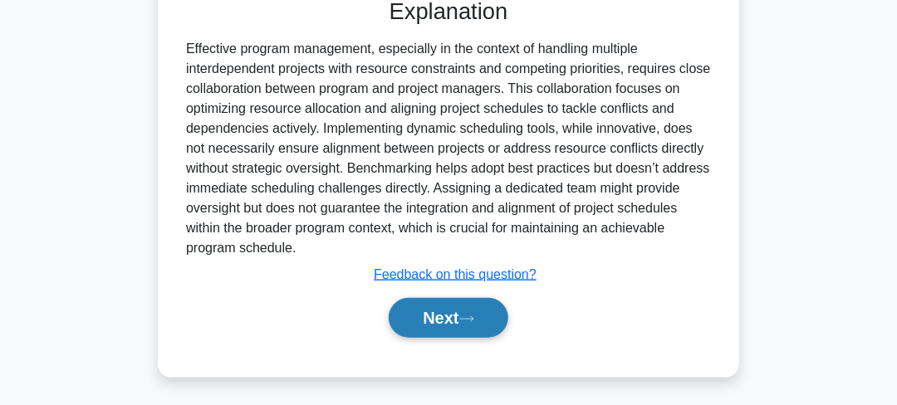
click at [451, 311] on button "Next" at bounding box center [448, 318] width 119 height 40
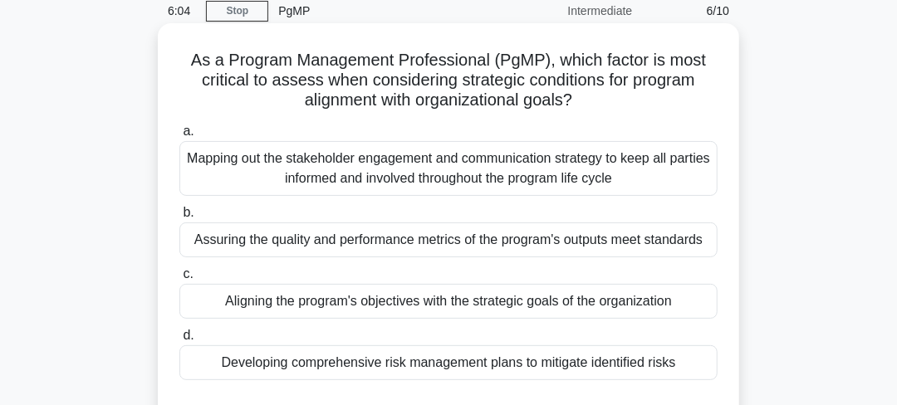
scroll to position [82, 0]
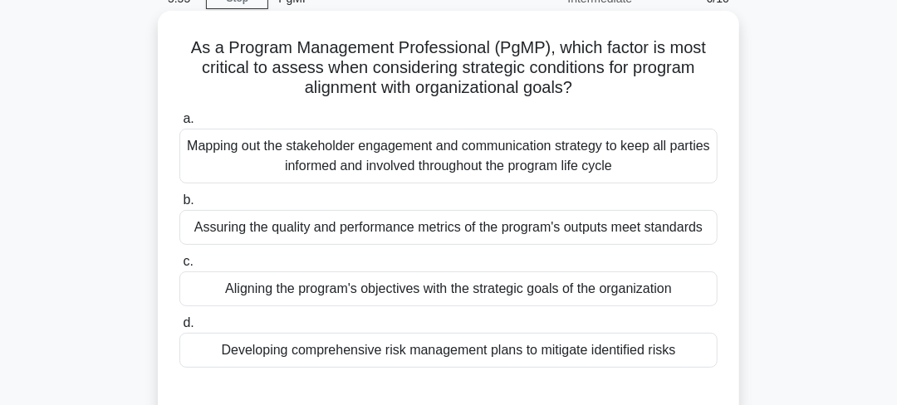
click at [389, 286] on div "Aligning the program's objectives with the strategic goals of the organization" at bounding box center [448, 288] width 538 height 35
click at [179, 267] on input "c. Aligning the program's objectives with the strategic goals of the organizati…" at bounding box center [179, 262] width 0 height 11
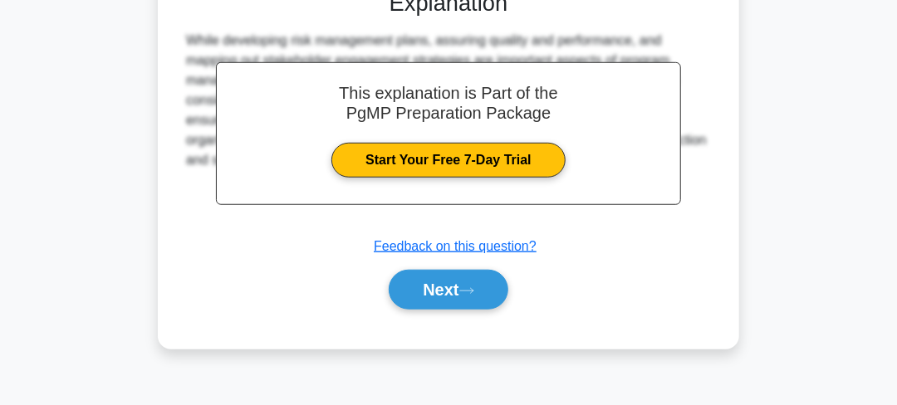
scroll to position [491, 0]
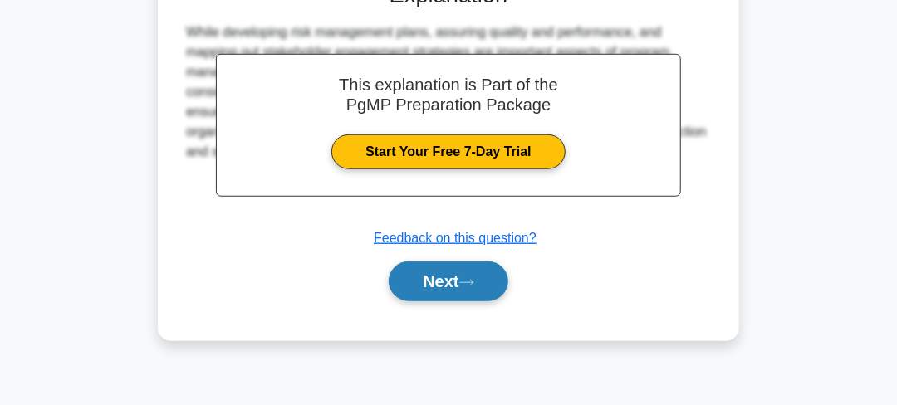
click at [433, 287] on button "Next" at bounding box center [448, 282] width 119 height 40
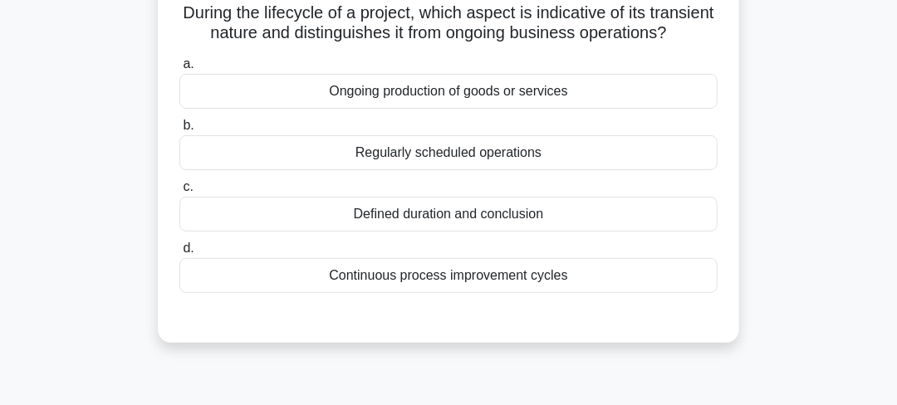
scroll to position [82, 0]
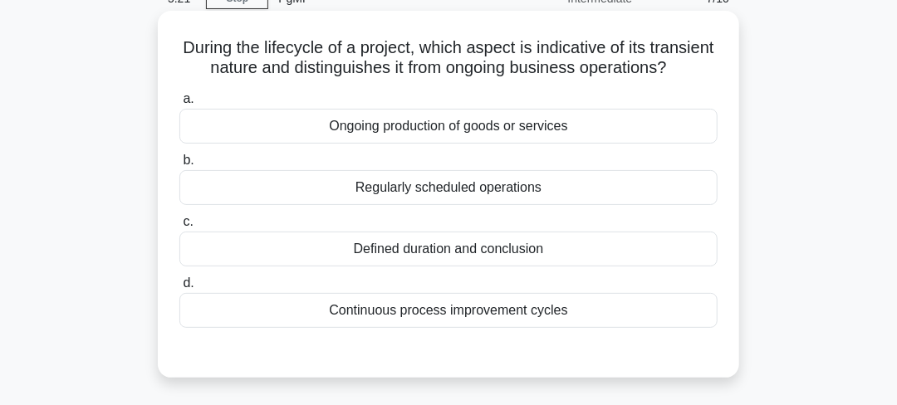
click at [438, 326] on div "Continuous process improvement cycles" at bounding box center [448, 310] width 538 height 35
click at [179, 289] on input "d. Continuous process improvement cycles" at bounding box center [179, 283] width 0 height 11
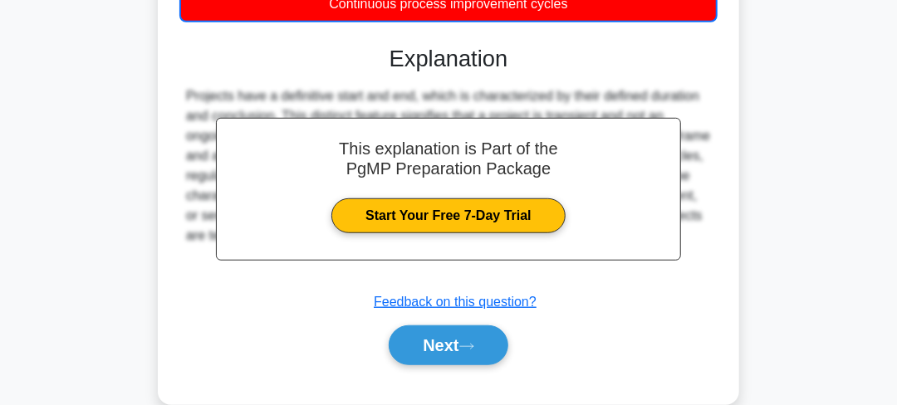
scroll to position [408, 0]
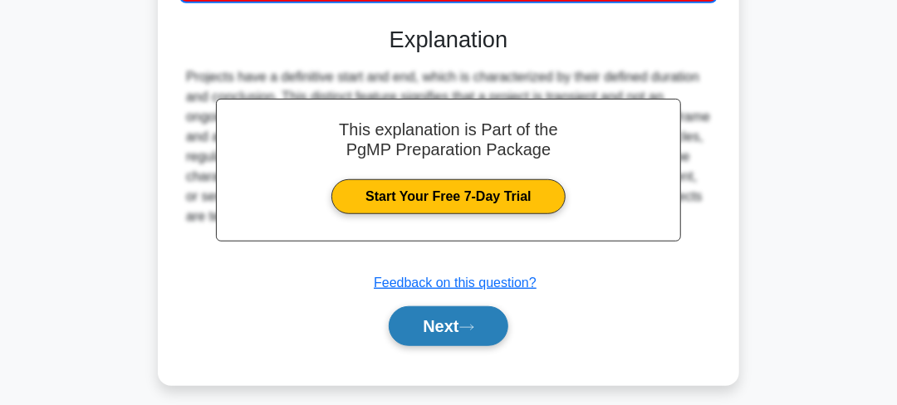
click at [439, 339] on button "Next" at bounding box center [448, 326] width 119 height 40
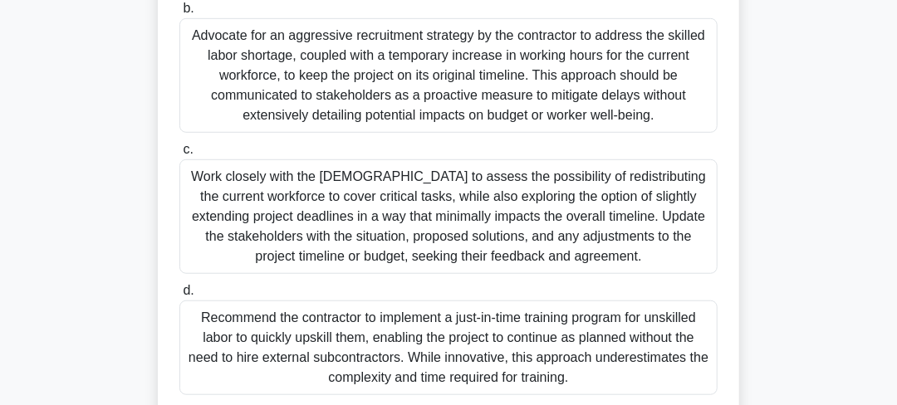
scroll to position [414, 0]
click at [460, 222] on div "Work closely with the contractor to assess the possibility of redistributing th…" at bounding box center [448, 216] width 538 height 115
click at [179, 154] on input "c. Work closely with the contractor to assess the possibility of redistributing…" at bounding box center [179, 149] width 0 height 11
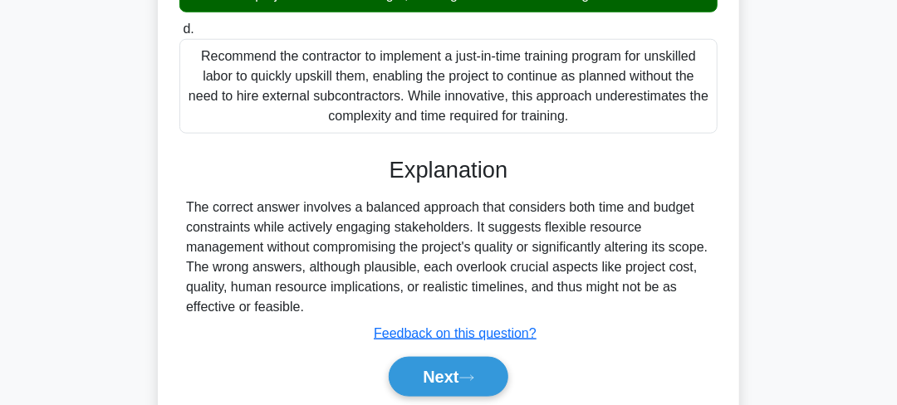
scroll to position [734, 0]
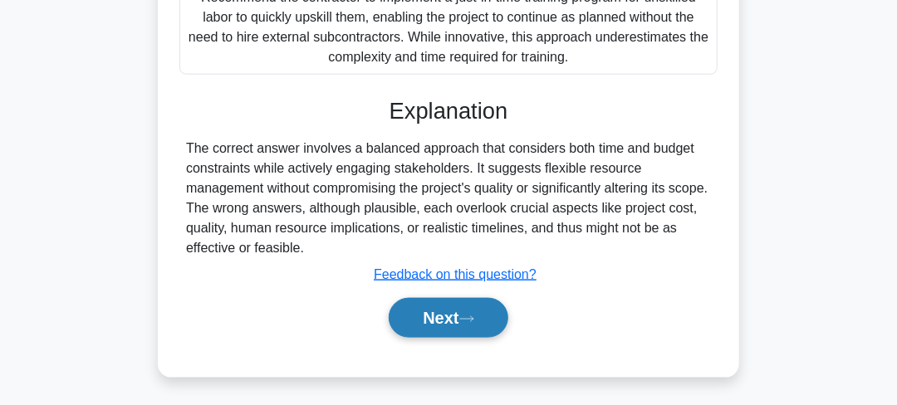
click at [447, 306] on button "Next" at bounding box center [448, 318] width 119 height 40
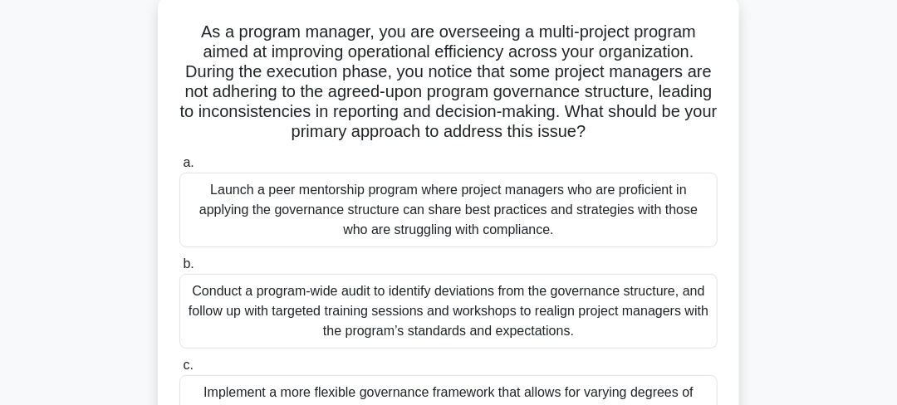
scroll to position [248, 0]
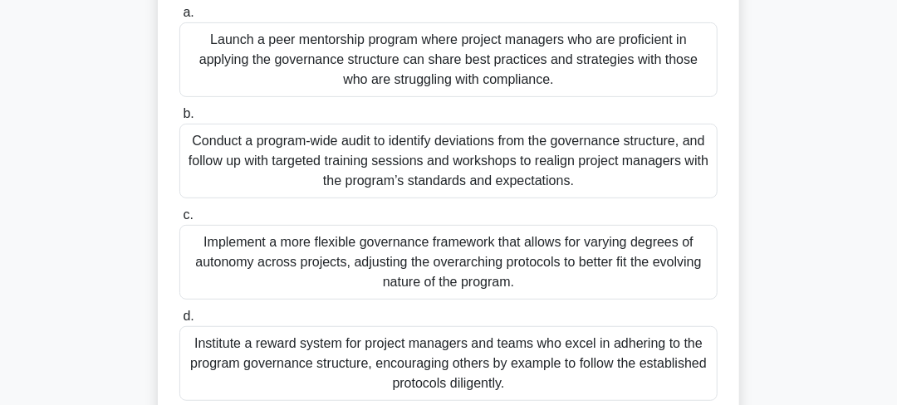
click at [491, 144] on div "Conduct a program-wide audit to identify deviations from the governance structu…" at bounding box center [448, 161] width 538 height 75
click at [179, 120] on input "b. Conduct a program-wide audit to identify deviations from the governance stru…" at bounding box center [179, 114] width 0 height 11
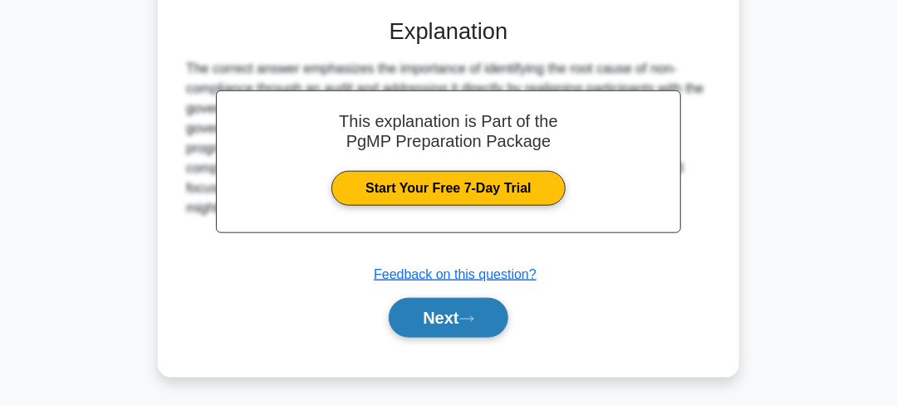
click at [462, 310] on button "Next" at bounding box center [448, 318] width 119 height 40
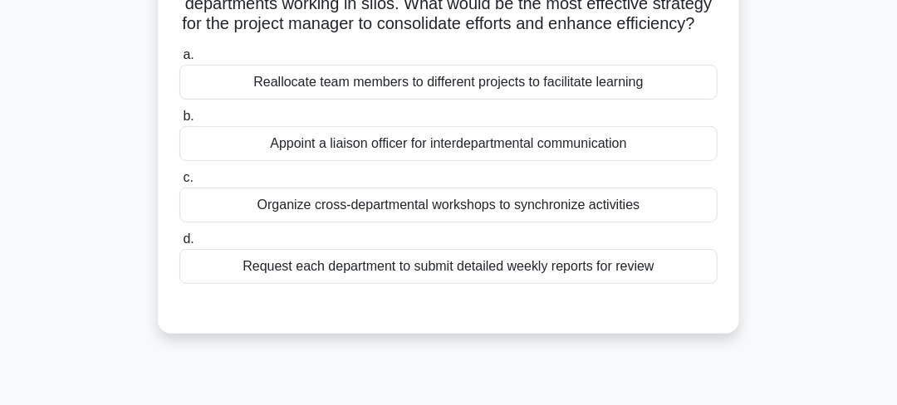
scroll to position [0, 0]
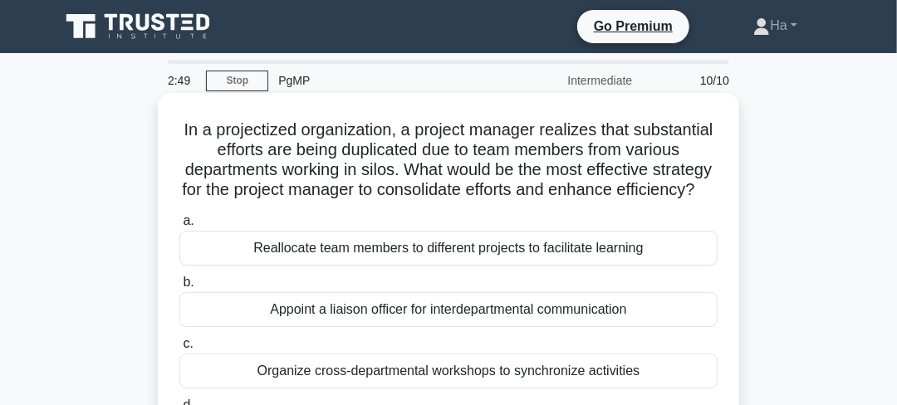
drag, startPoint x: 480, startPoint y: 163, endPoint x: 587, endPoint y: 206, distance: 115.5
click at [587, 201] on h5 "In a projectized organization, a project manager realizes that substantial effo…" at bounding box center [448, 160] width 541 height 81
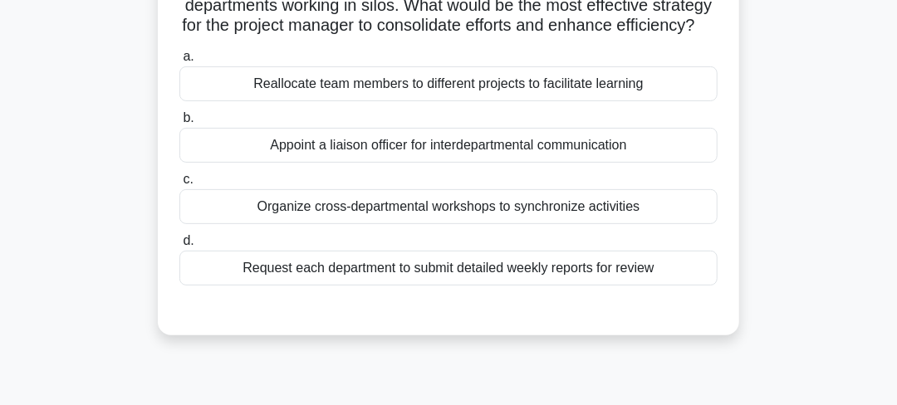
scroll to position [166, 0]
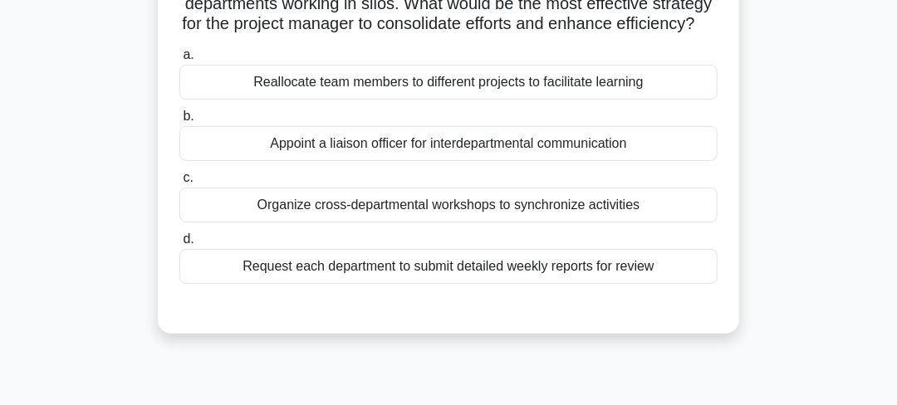
click at [433, 284] on div "Request each department to submit detailed weekly reports for review" at bounding box center [448, 266] width 538 height 35
click at [179, 245] on input "d. Request each department to submit detailed weekly reports for review" at bounding box center [179, 239] width 0 height 11
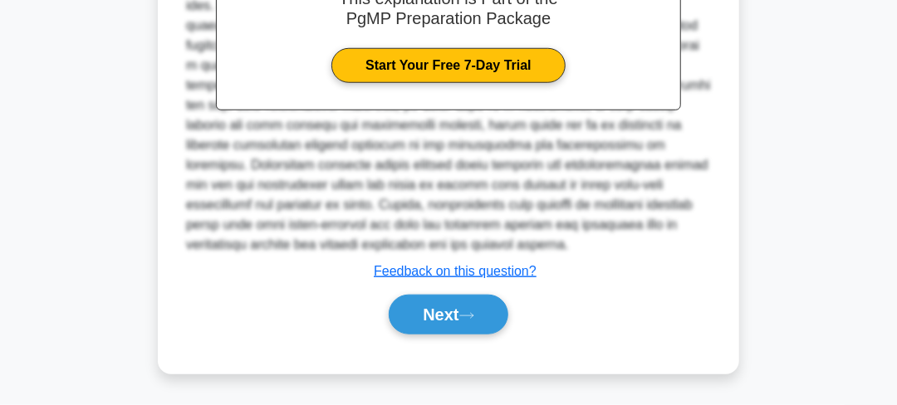
scroll to position [596, 0]
click at [455, 313] on button "Next" at bounding box center [448, 315] width 119 height 40
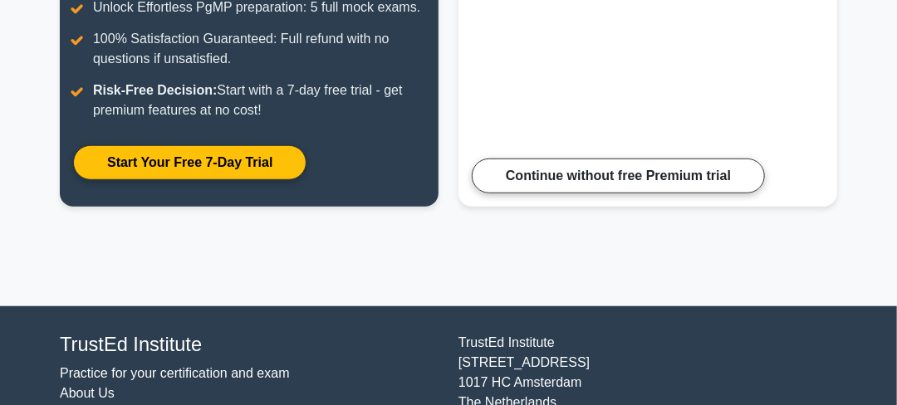
scroll to position [315, 0]
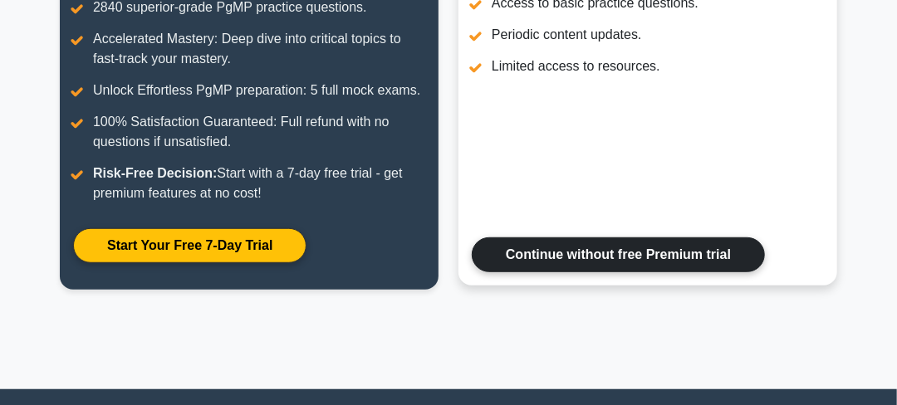
click at [542, 262] on link "Continue without free Premium trial" at bounding box center [618, 254] width 293 height 35
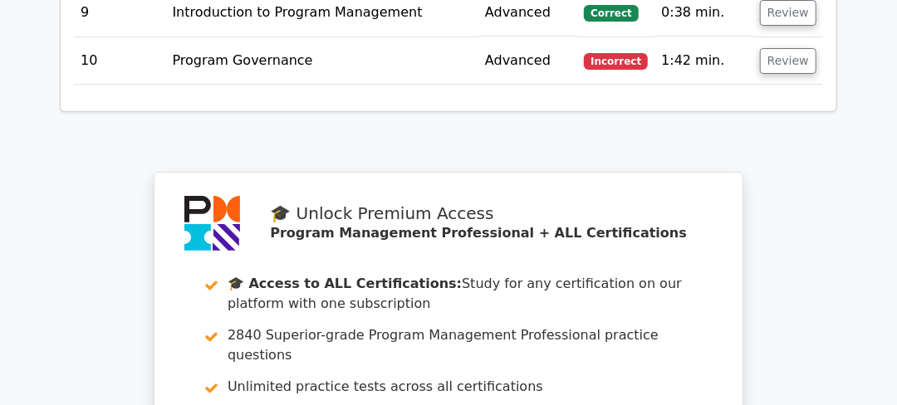
scroll to position [2979, 0]
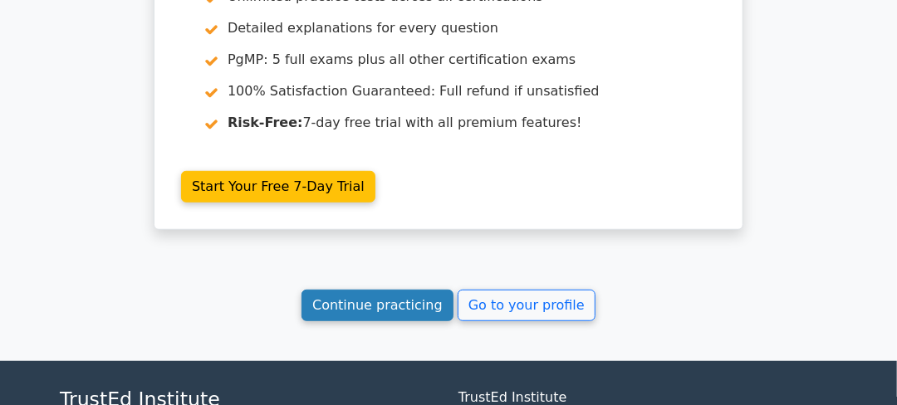
click at [384, 290] on link "Continue practicing" at bounding box center [377, 306] width 152 height 32
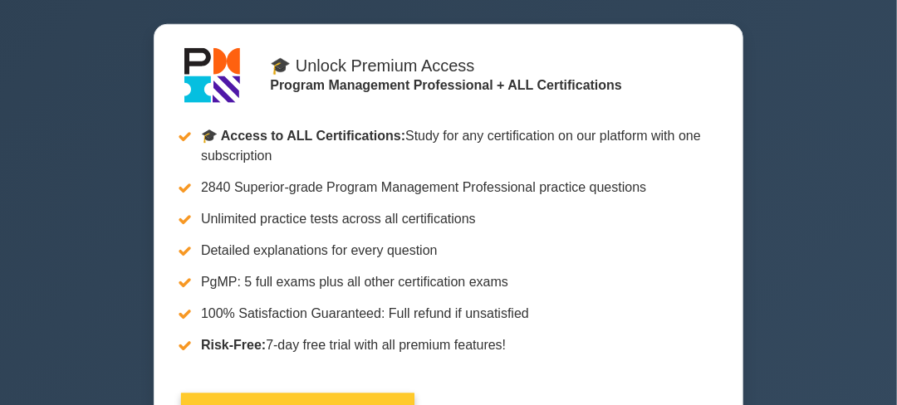
scroll to position [332, 0]
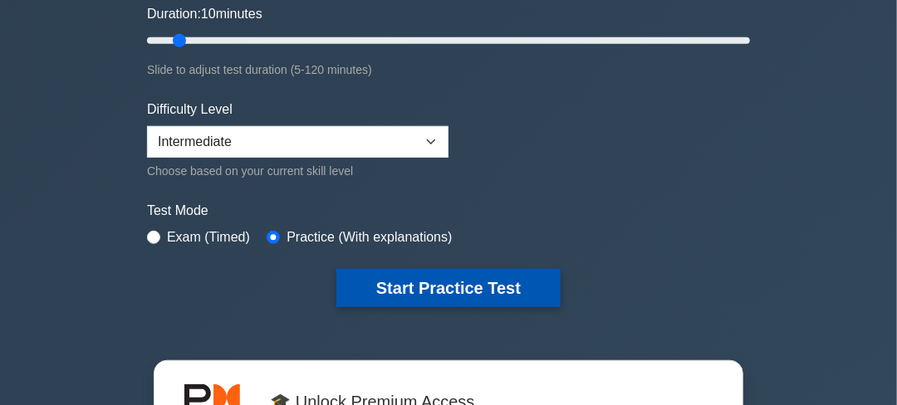
click at [441, 281] on button "Start Practice Test" at bounding box center [448, 288] width 224 height 38
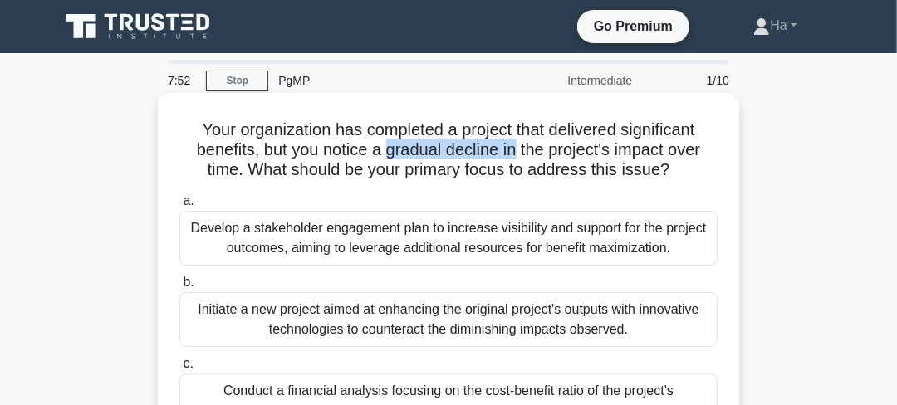
drag, startPoint x: 384, startPoint y: 153, endPoint x: 519, endPoint y: 153, distance: 134.5
click at [519, 153] on h5 "Your organization has completed a project that delivered significant benefits, …" at bounding box center [448, 150] width 541 height 61
click at [339, 143] on h5 "Your organization has completed a project that delivered significant benefits, …" at bounding box center [448, 150] width 541 height 61
drag, startPoint x: 367, startPoint y: 147, endPoint x: 448, endPoint y: 149, distance: 81.4
click at [448, 149] on h5 "Your organization has completed a project that delivered significant benefits, …" at bounding box center [448, 150] width 541 height 61
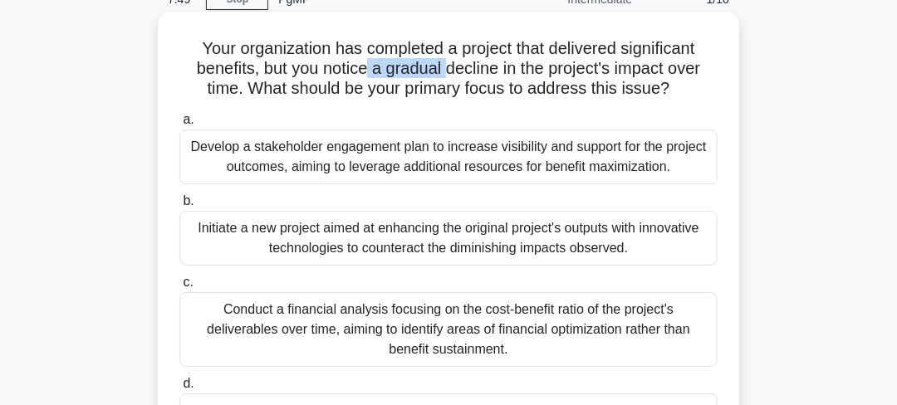
scroll to position [82, 0]
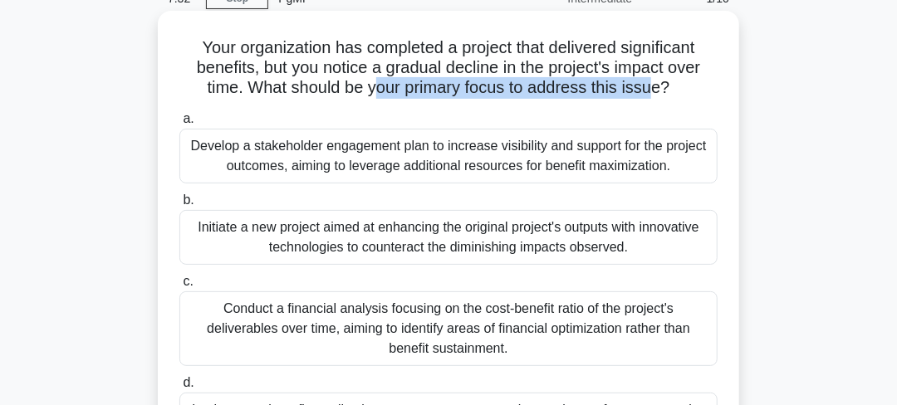
drag, startPoint x: 377, startPoint y: 84, endPoint x: 657, endPoint y: 95, distance: 280.0
click at [657, 95] on h5 "Your organization has completed a project that delivered significant benefits, …" at bounding box center [448, 67] width 541 height 61
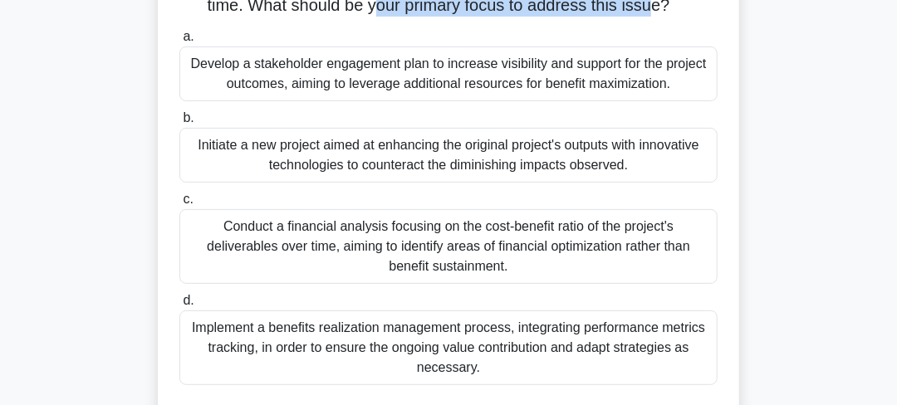
scroll to position [166, 0]
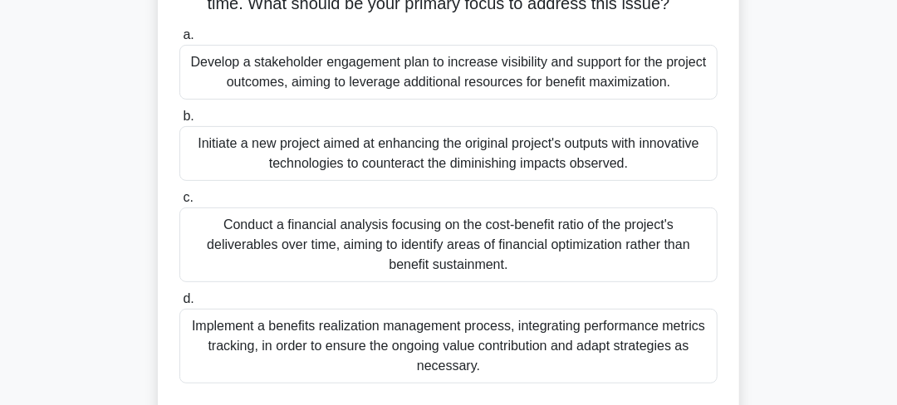
click at [592, 346] on div "Implement a benefits realization management process, integrating performance me…" at bounding box center [448, 346] width 538 height 75
click at [179, 305] on input "d. Implement a benefits realization management process, integrating performance…" at bounding box center [179, 299] width 0 height 11
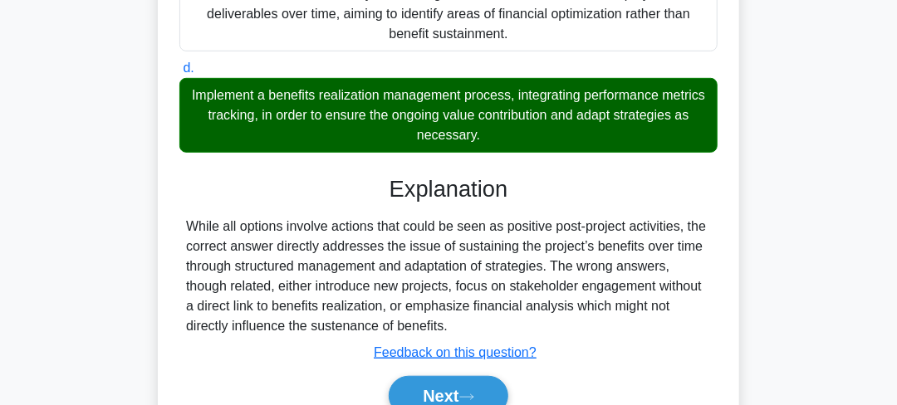
scroll to position [414, 0]
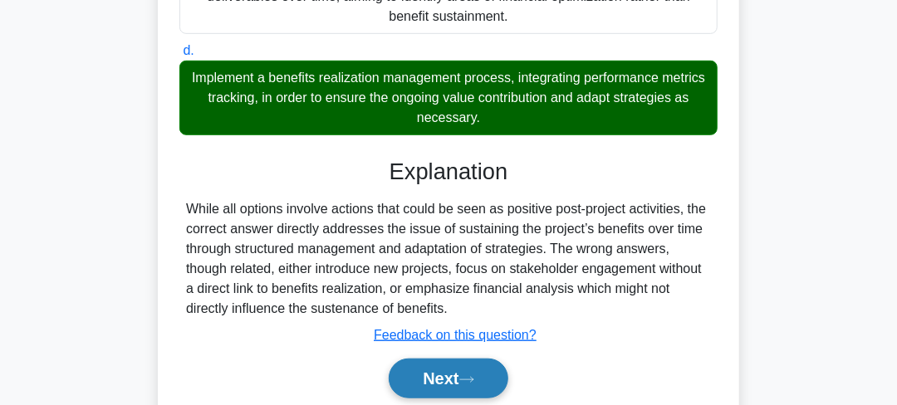
click at [480, 375] on button "Next" at bounding box center [448, 379] width 119 height 40
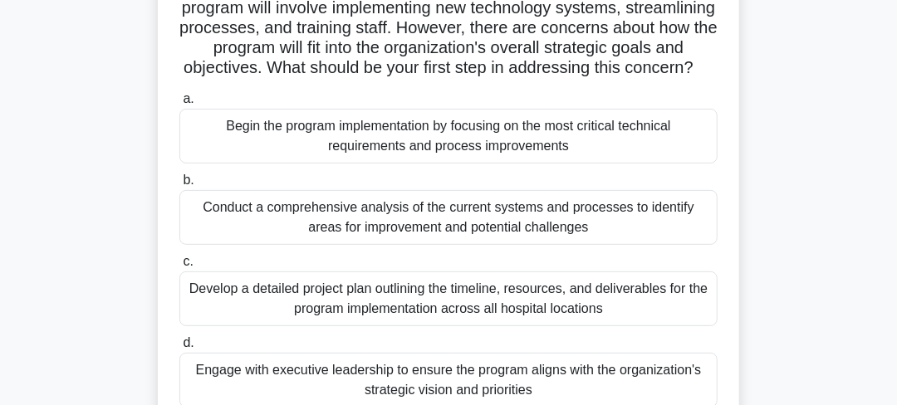
scroll to position [166, 0]
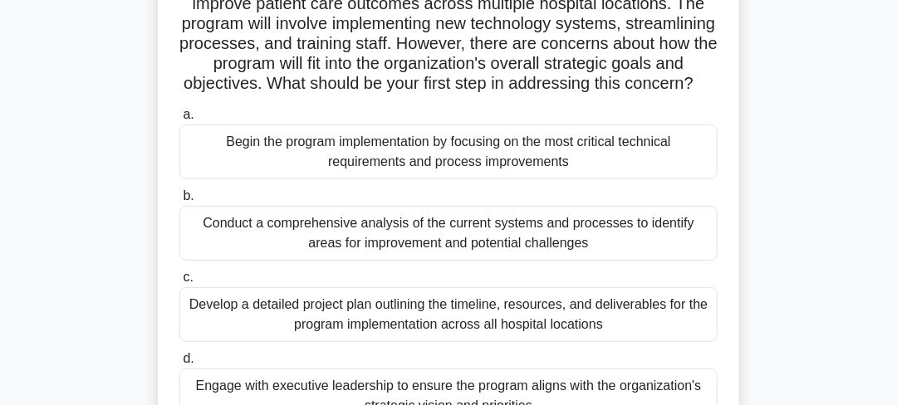
click at [460, 261] on div "Conduct a comprehensive analysis of the current systems and processes to identi…" at bounding box center [448, 233] width 538 height 55
click at [179, 202] on input "b. Conduct a comprehensive analysis of the current systems and processes to ide…" at bounding box center [179, 196] width 0 height 11
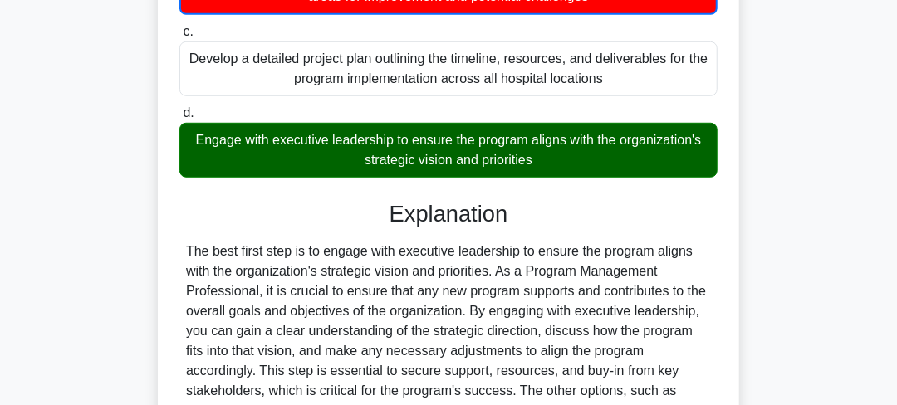
scroll to position [414, 0]
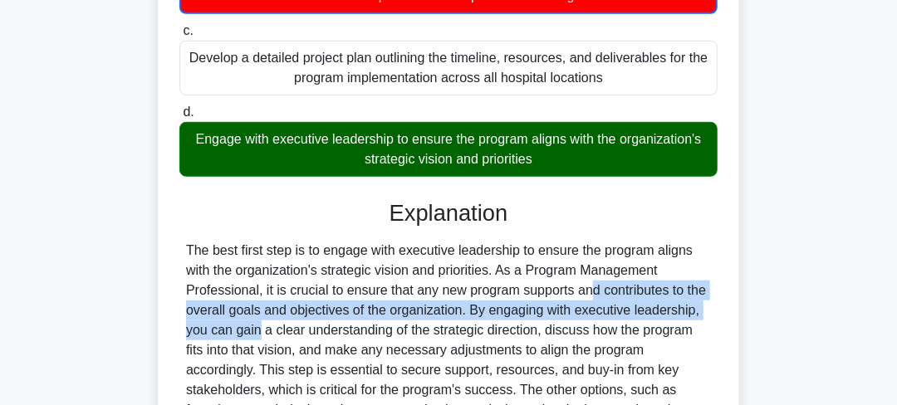
drag, startPoint x: 478, startPoint y: 307, endPoint x: 672, endPoint y: 322, distance: 194.0
click at [672, 322] on div "The best first step is to engage with executive leadership to ensure the progra…" at bounding box center [448, 350] width 525 height 219
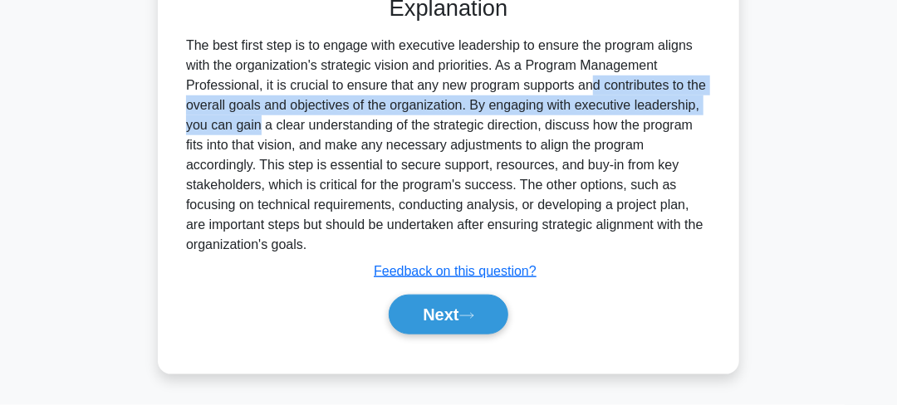
scroll to position [636, 0]
click at [414, 320] on button "Next" at bounding box center [448, 315] width 119 height 40
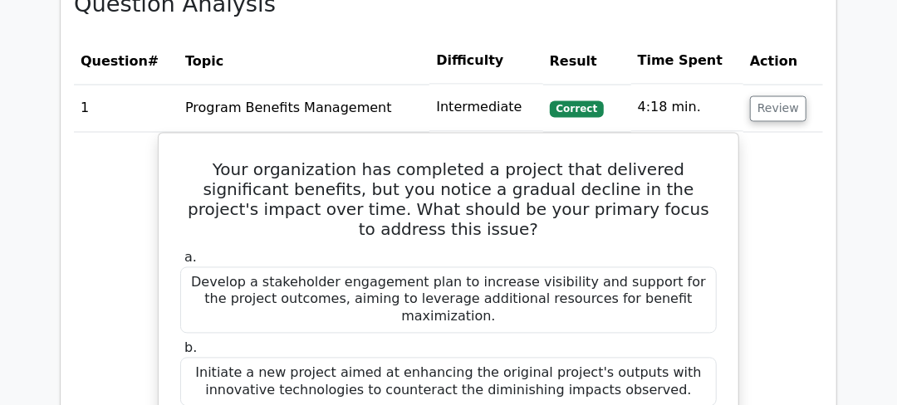
scroll to position [1328, 0]
